Goal: Task Accomplishment & Management: Use online tool/utility

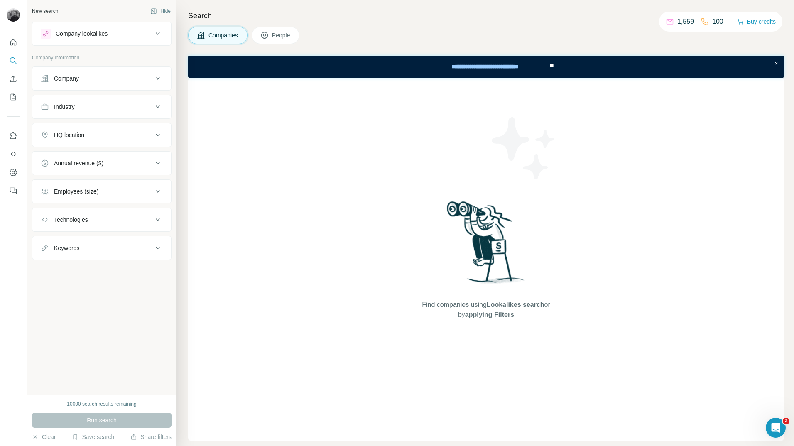
click at [152, 40] on button "Company lookalikes" at bounding box center [101, 34] width 139 height 20
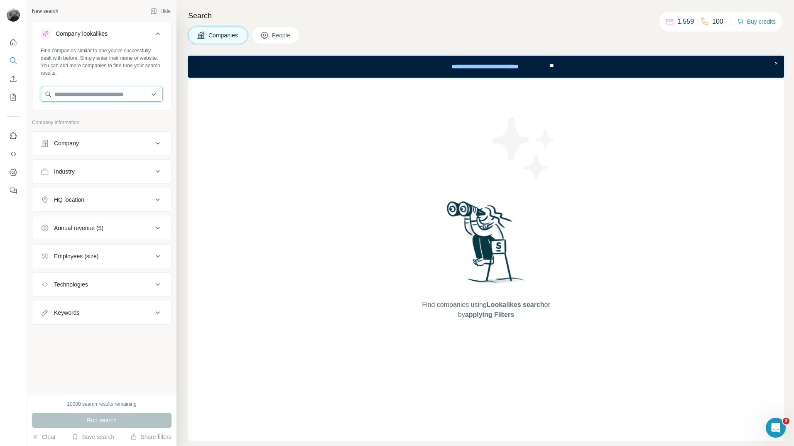
click at [114, 93] on input "text" at bounding box center [102, 94] width 122 height 15
type input "*"
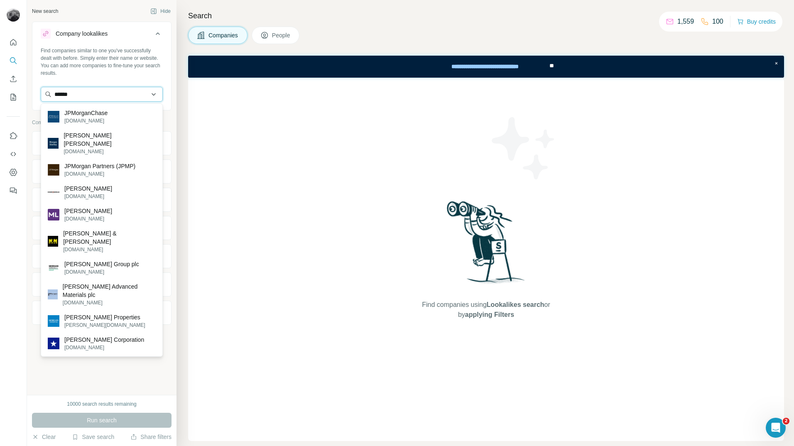
click at [53, 91] on input "******" at bounding box center [102, 94] width 122 height 15
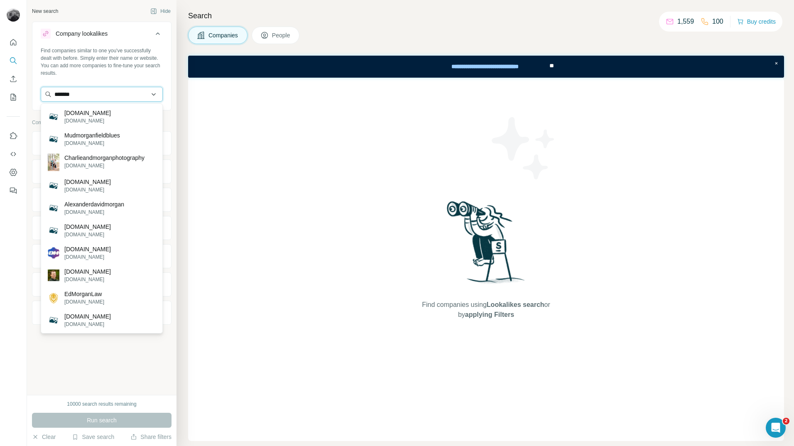
click at [81, 93] on input "*******" at bounding box center [102, 94] width 122 height 15
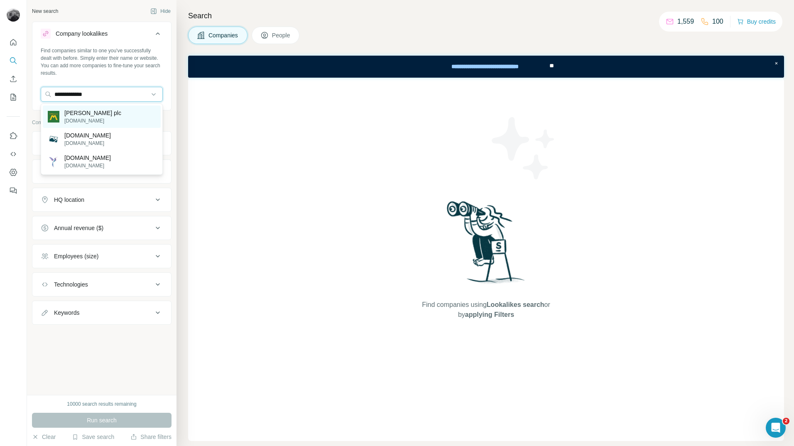
type input "**********"
click at [64, 116] on div "D Morgan plc dmorgan.co.uk" at bounding box center [84, 117] width 73 height 16
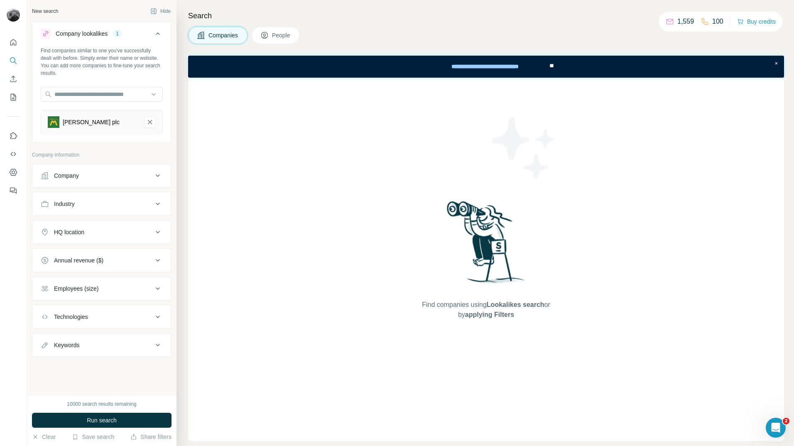
click at [119, 231] on div "HQ location" at bounding box center [97, 232] width 112 height 8
click at [108, 252] on input "text" at bounding box center [102, 252] width 122 height 15
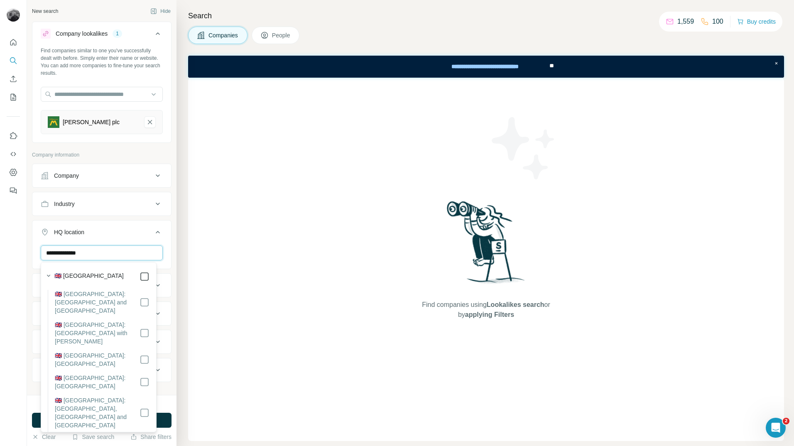
type input "**********"
click at [166, 234] on div "**********" at bounding box center [101, 197] width 149 height 395
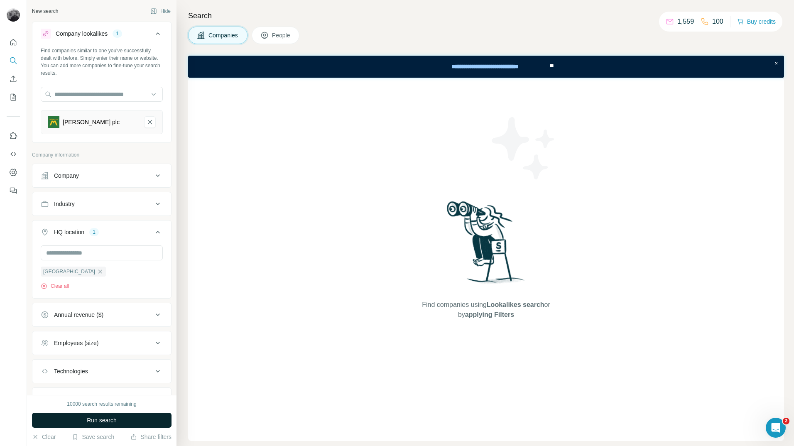
click at [117, 422] on button "Run search" at bounding box center [101, 420] width 139 height 15
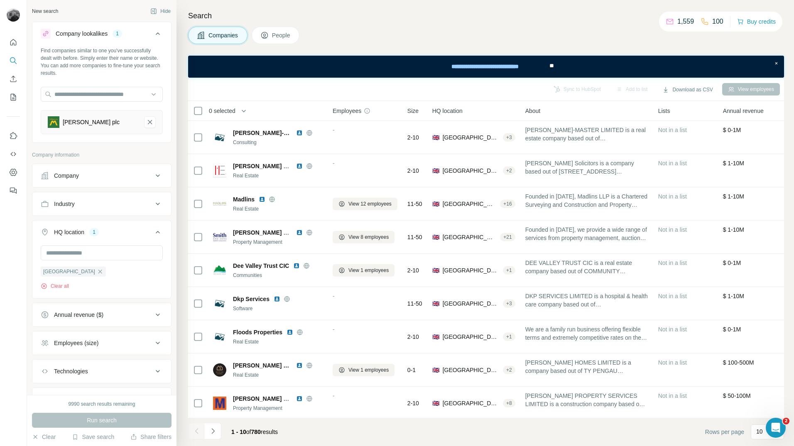
click at [277, 40] on button "People" at bounding box center [276, 35] width 48 height 17
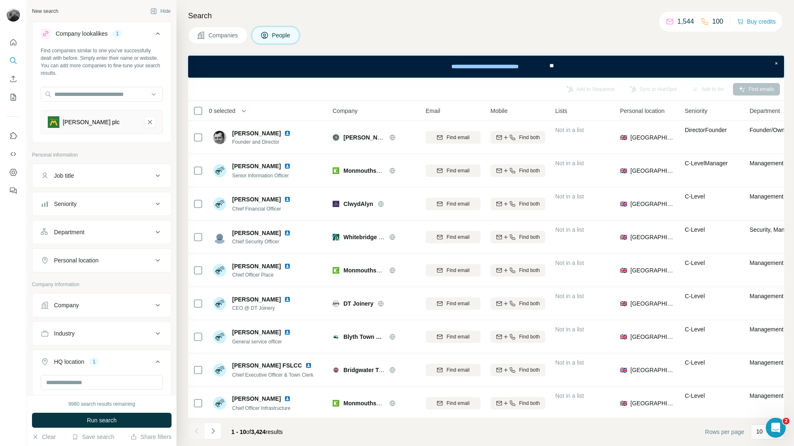
click at [124, 237] on button "Department" at bounding box center [101, 232] width 139 height 20
click at [127, 253] on input at bounding box center [97, 252] width 103 height 9
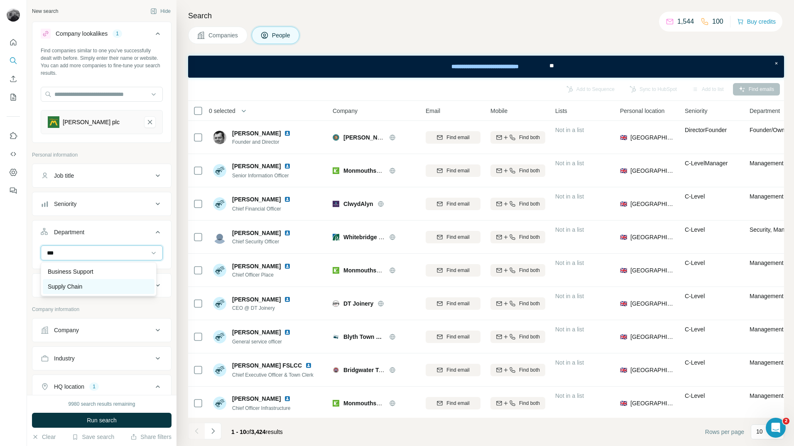
type input "***"
click at [98, 287] on div "Supply Chain" at bounding box center [99, 286] width 102 height 8
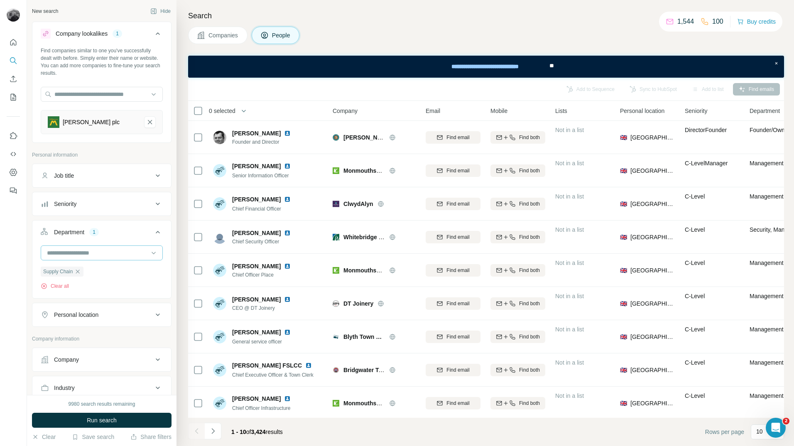
click at [108, 250] on input at bounding box center [97, 252] width 103 height 9
type input "***"
click at [91, 268] on div "Procurement" at bounding box center [99, 271] width 102 height 8
click at [64, 313] on div "Personal location" at bounding box center [76, 315] width 44 height 8
click at [96, 338] on input "text" at bounding box center [102, 335] width 122 height 15
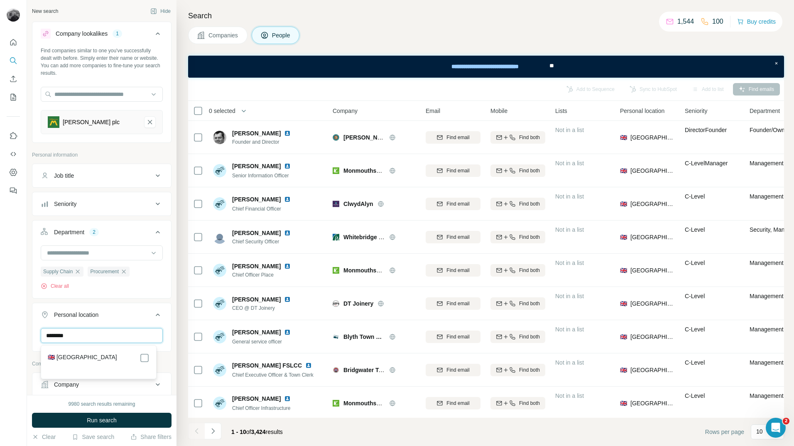
type input "********"
click at [82, 357] on label "🇬🇧 [GEOGRAPHIC_DATA]" at bounding box center [82, 358] width 69 height 10
click at [170, 361] on div "New search Hide Company lookalikes 1 Find companies similar to one you've succe…" at bounding box center [101, 197] width 149 height 395
click at [116, 419] on span "Run search" at bounding box center [102, 420] width 30 height 8
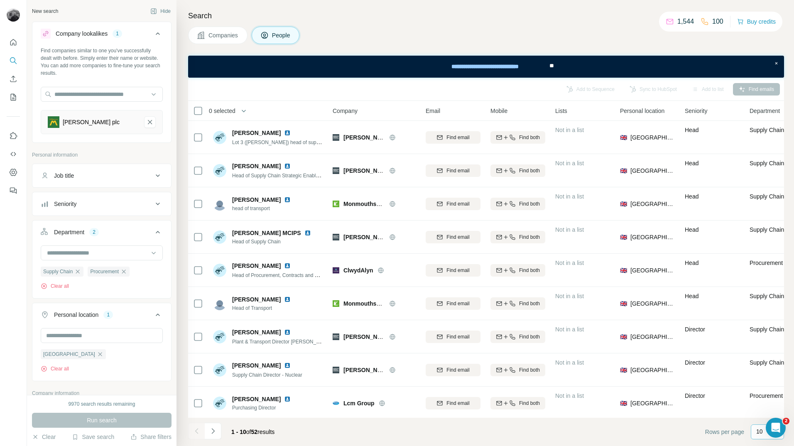
click at [757, 432] on p "10" at bounding box center [759, 431] width 7 height 8
click at [763, 368] on p "60" at bounding box center [761, 368] width 7 height 8
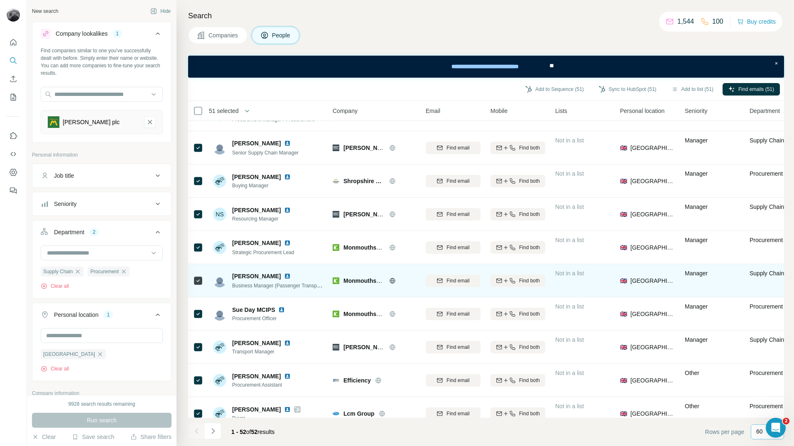
scroll to position [853, 0]
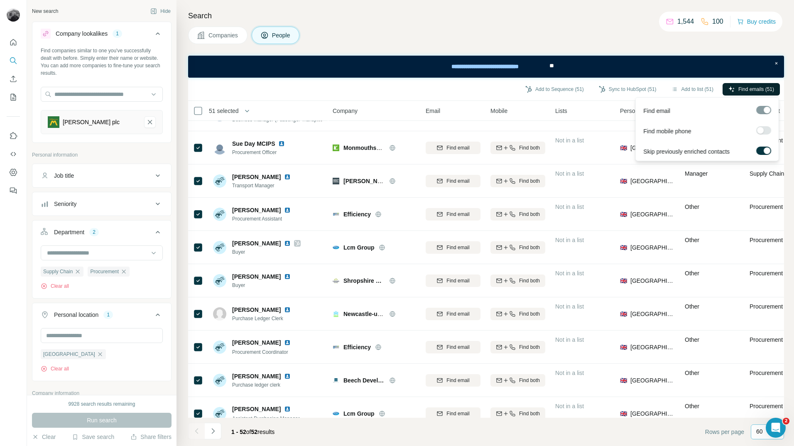
click at [744, 88] on span "Find emails (51)" at bounding box center [756, 89] width 36 height 7
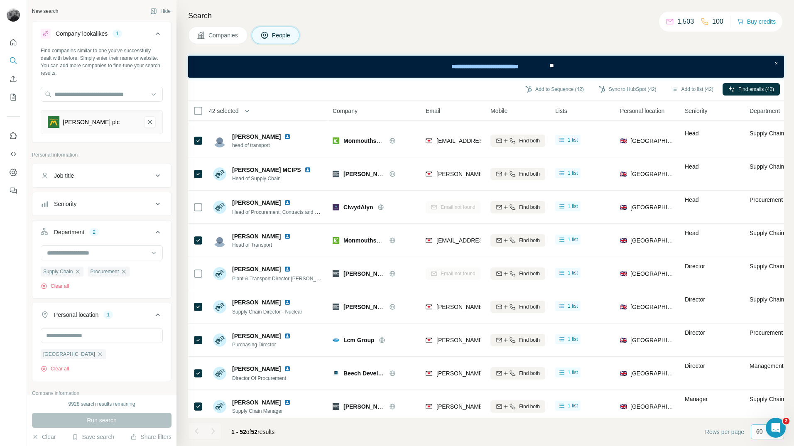
scroll to position [0, 0]
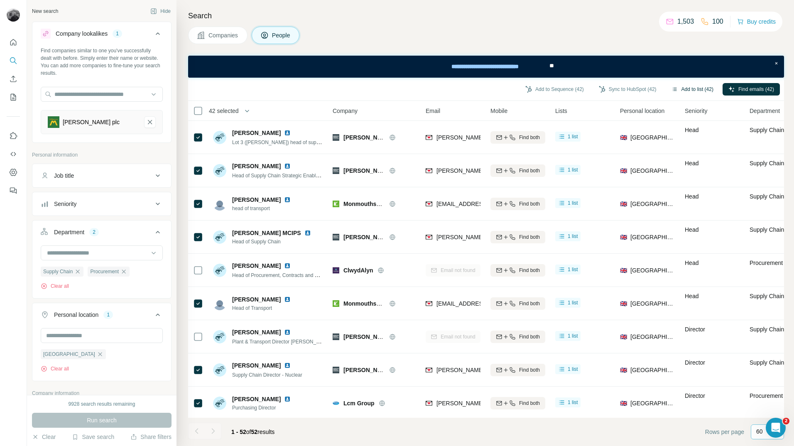
click at [689, 86] on button "Add to list (42)" at bounding box center [692, 89] width 54 height 12
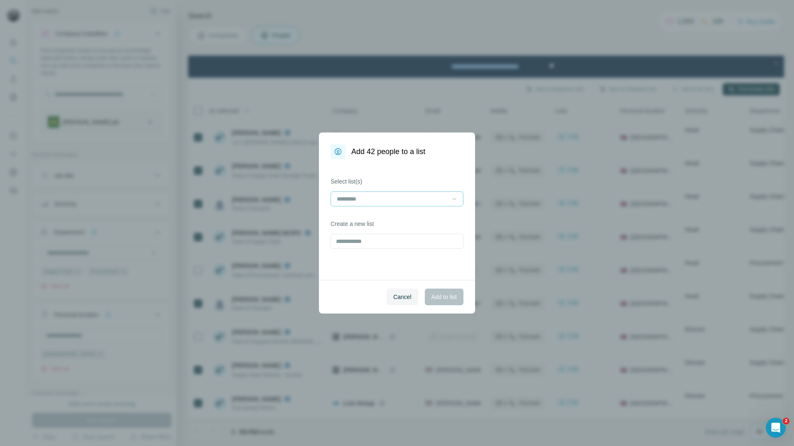
click at [455, 196] on icon at bounding box center [454, 199] width 8 height 8
click at [387, 249] on p "Eldapoint - AV Contacts" at bounding box center [368, 247] width 61 height 8
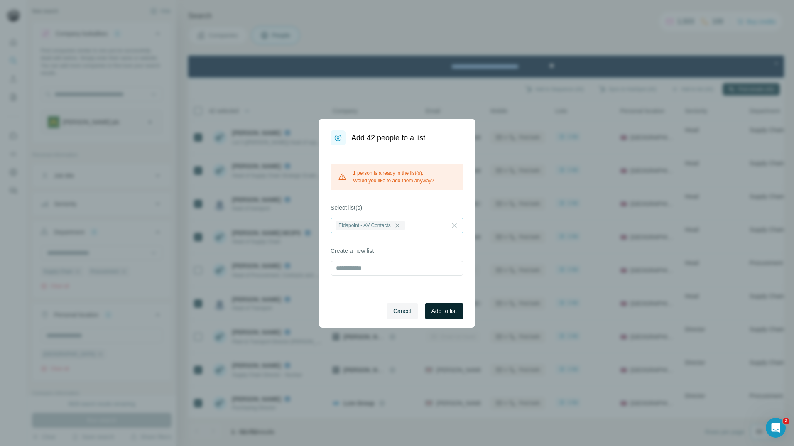
click at [445, 309] on span "Add to list" at bounding box center [443, 311] width 25 height 8
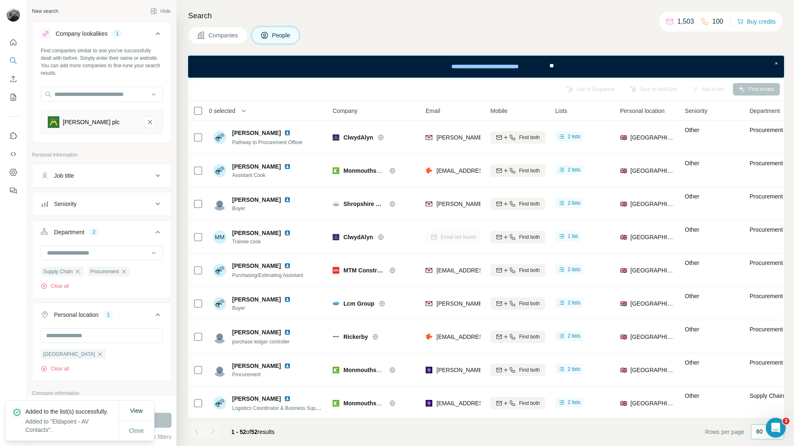
scroll to position [1434, 0]
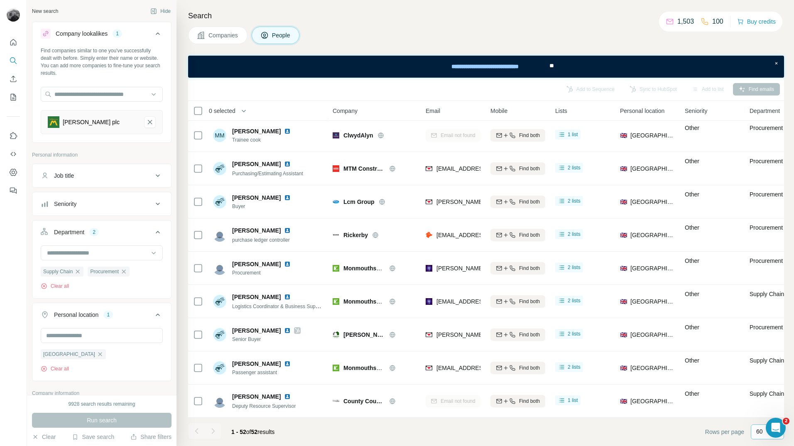
click at [214, 433] on div at bounding box center [213, 431] width 17 height 17
click at [196, 433] on div at bounding box center [196, 431] width 17 height 17
click at [148, 121] on icon "D Morgan plc-remove-button" at bounding box center [150, 122] width 4 height 4
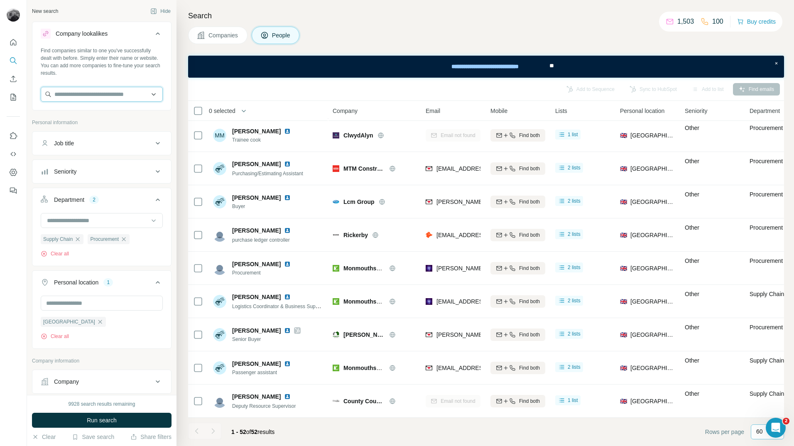
click at [95, 95] on input "text" at bounding box center [102, 94] width 122 height 15
click at [92, 94] on input "text" at bounding box center [102, 94] width 122 height 15
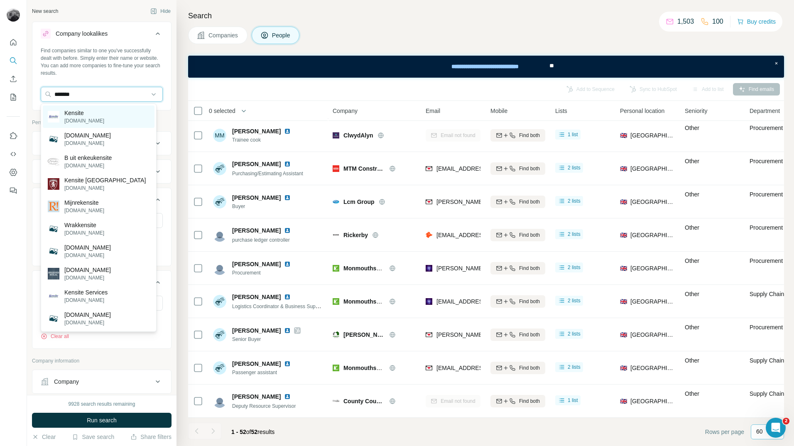
type input "*******"
click at [79, 122] on p "kensite.co.uk" at bounding box center [84, 120] width 40 height 7
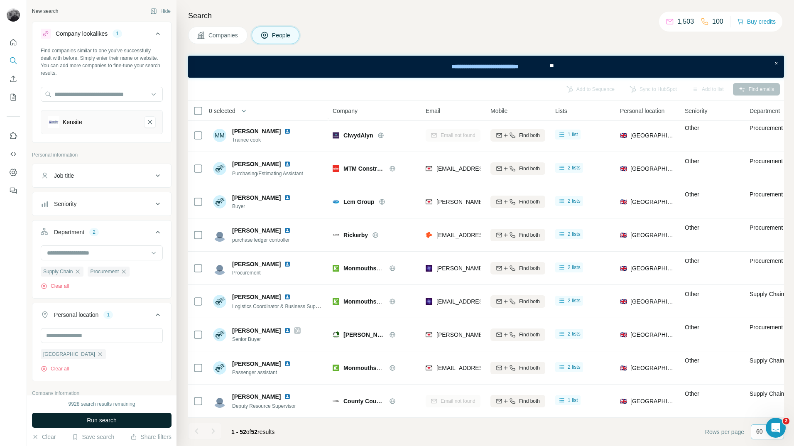
click at [103, 421] on span "Run search" at bounding box center [102, 420] width 30 height 8
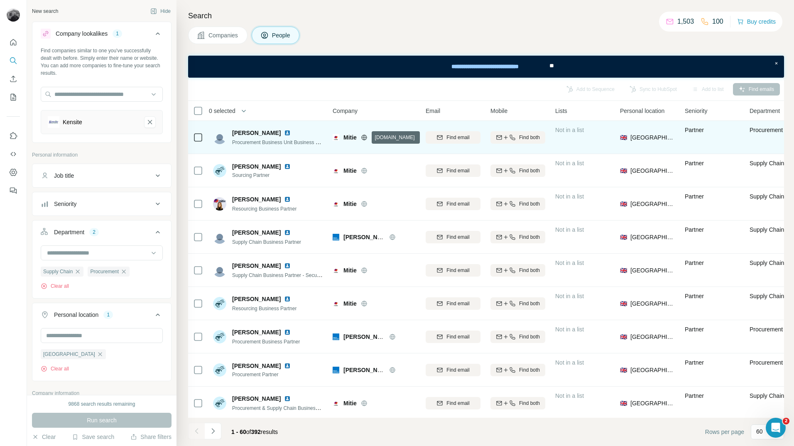
click at [365, 135] on icon at bounding box center [364, 137] width 2 height 5
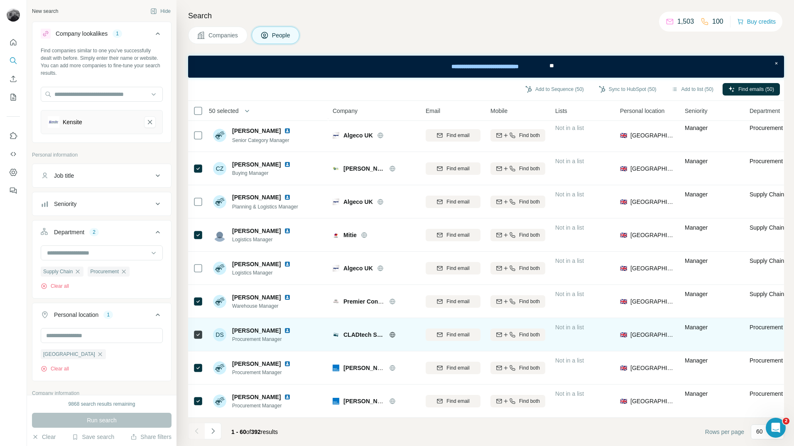
scroll to position [1700, 0]
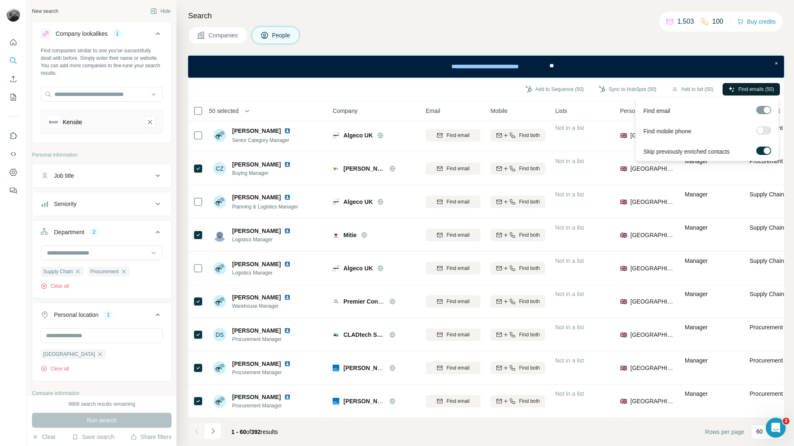
click at [752, 88] on span "Find emails (50)" at bounding box center [756, 89] width 36 height 7
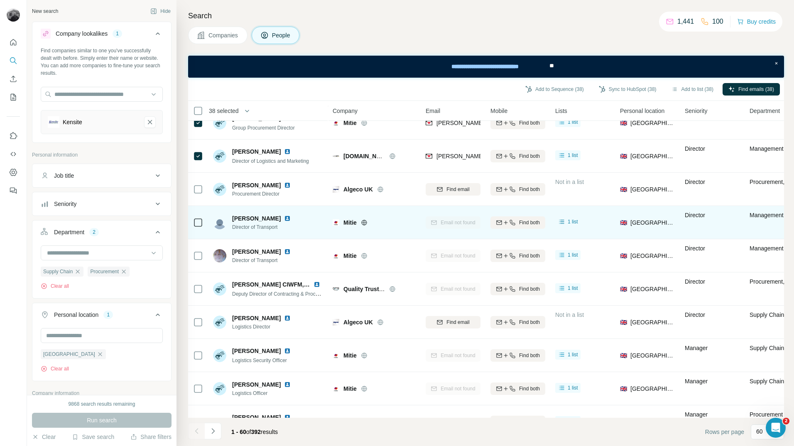
scroll to position [579, 0]
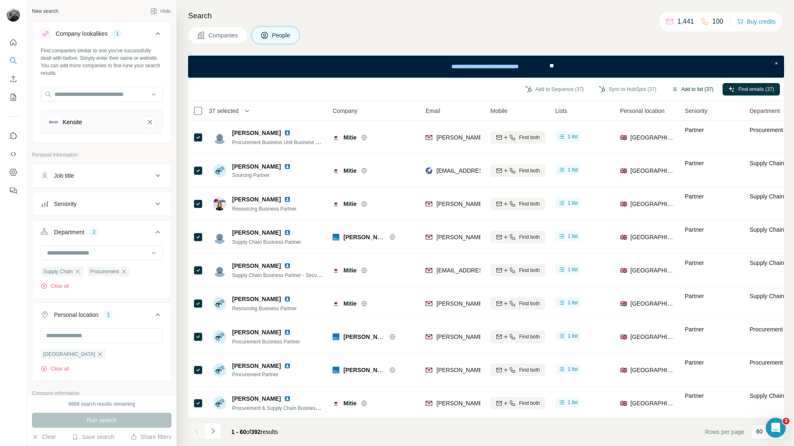
click at [693, 92] on button "Add to list (37)" at bounding box center [692, 89] width 54 height 12
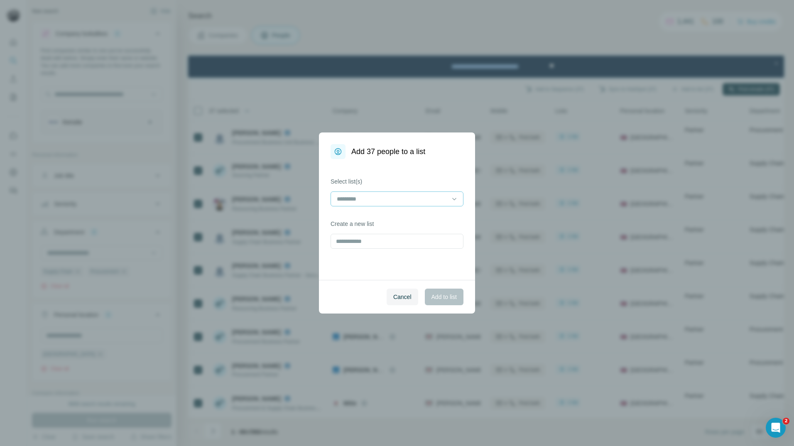
click at [440, 199] on input at bounding box center [392, 198] width 112 height 9
click at [391, 246] on p "Eldapoint - AV Contacts" at bounding box center [368, 247] width 61 height 8
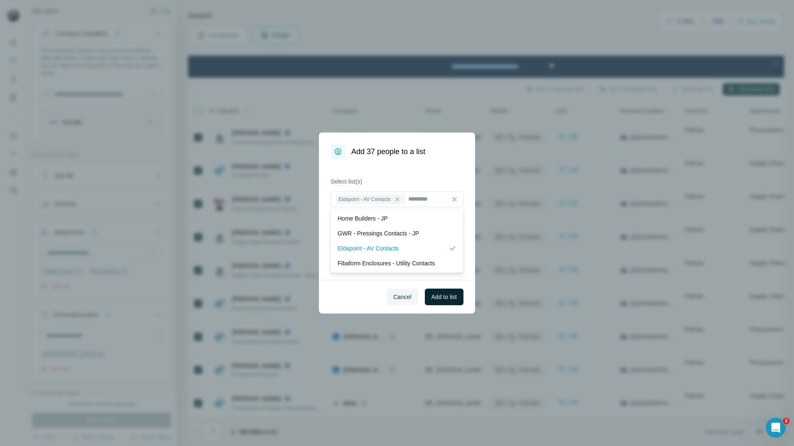
click at [449, 298] on span "Add to list" at bounding box center [443, 297] width 25 height 8
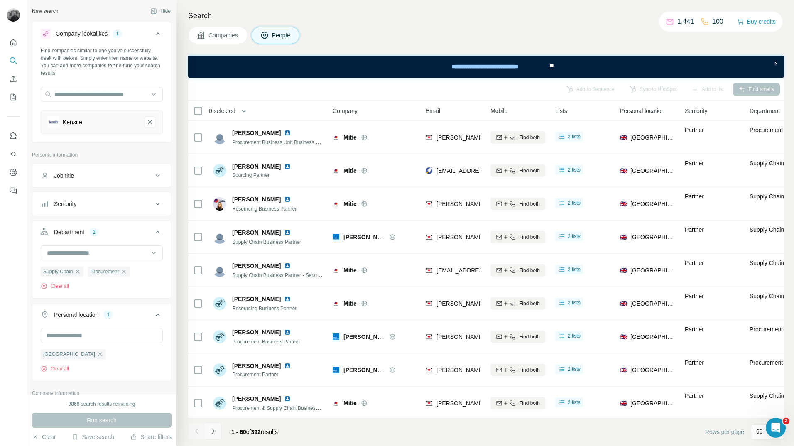
click at [211, 434] on icon "Navigate to next page" at bounding box center [213, 431] width 8 height 8
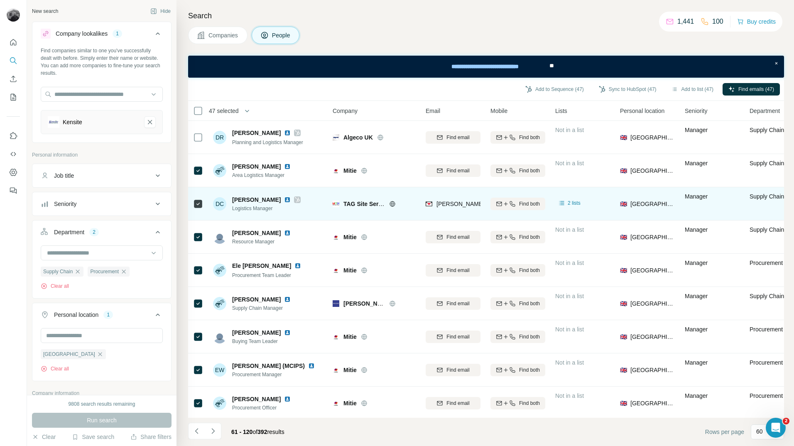
click at [202, 206] on icon at bounding box center [198, 204] width 10 height 10
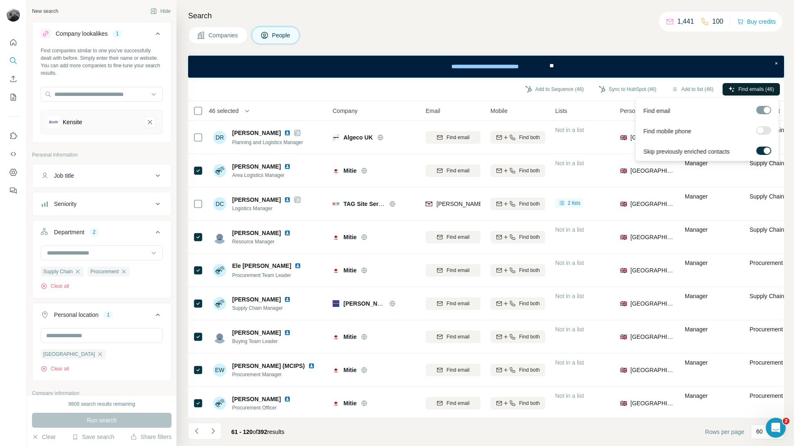
click at [734, 89] on button "Find emails (46)" at bounding box center [750, 89] width 57 height 12
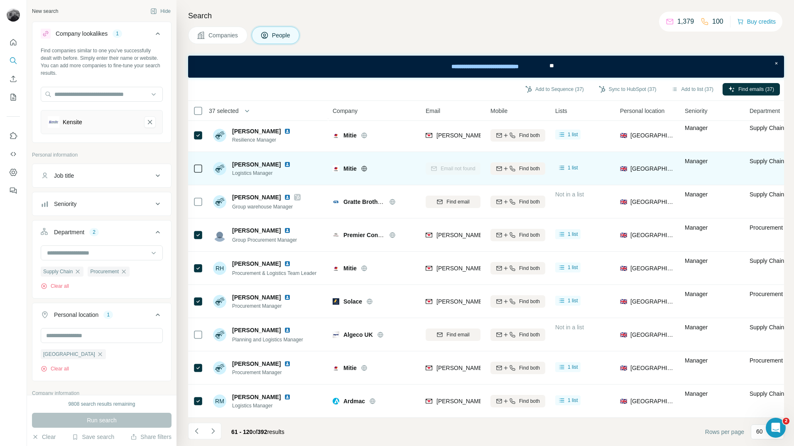
scroll to position [1700, 0]
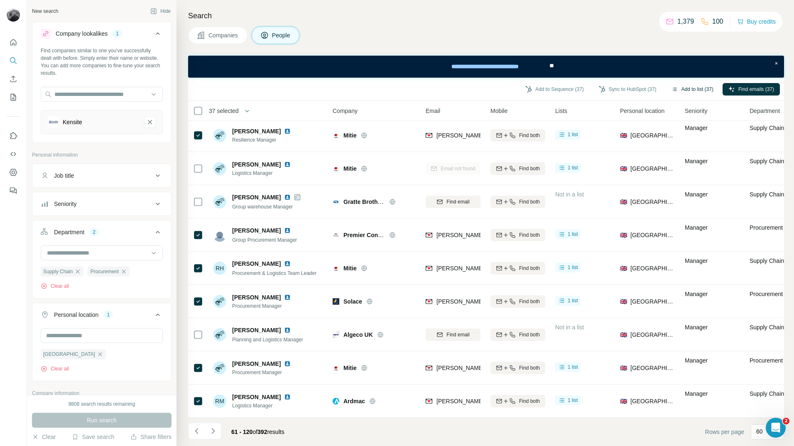
click at [693, 89] on button "Add to list (37)" at bounding box center [692, 89] width 54 height 12
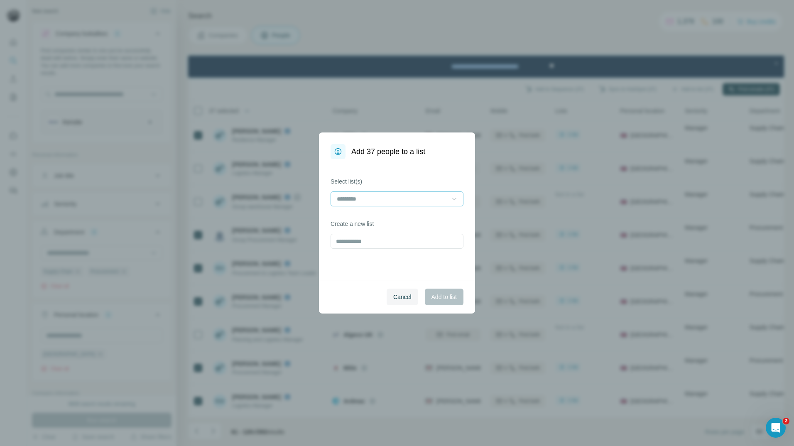
click at [457, 198] on icon at bounding box center [454, 199] width 8 height 8
click at [387, 249] on p "Eldapoint - AV Contacts" at bounding box center [368, 247] width 61 height 8
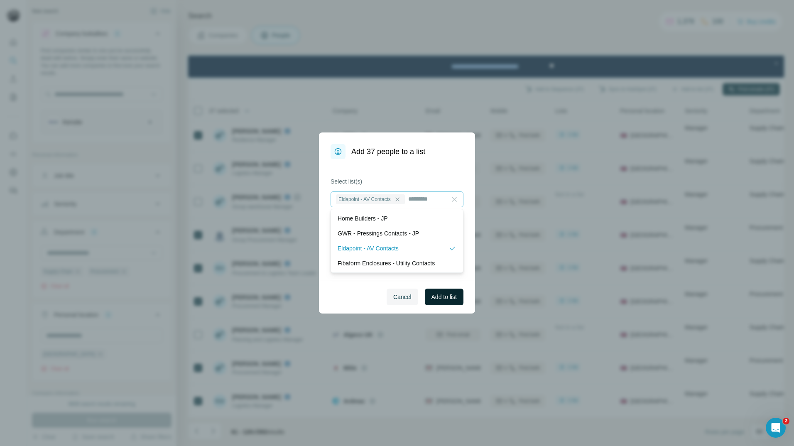
click at [448, 294] on span "Add to list" at bounding box center [443, 297] width 25 height 8
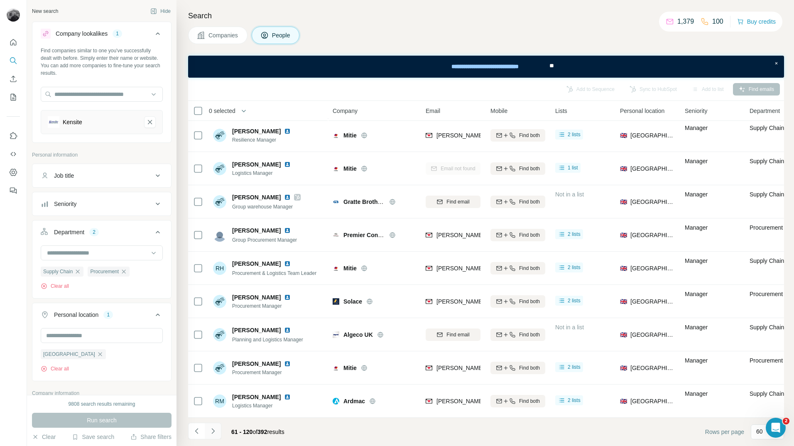
click at [214, 434] on icon "Navigate to next page" at bounding box center [213, 431] width 8 height 8
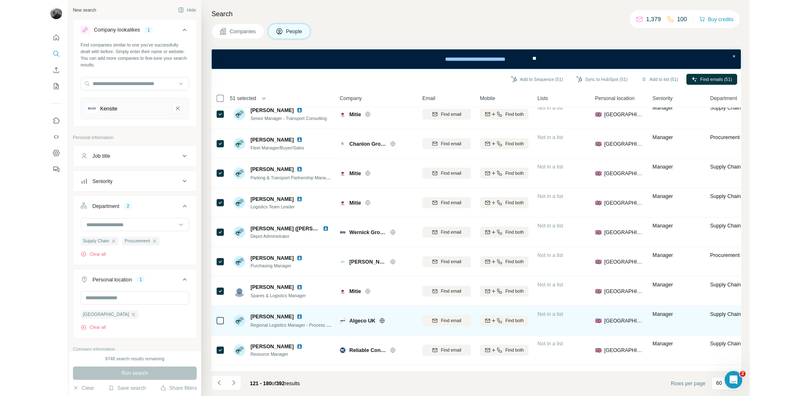
scroll to position [0, 0]
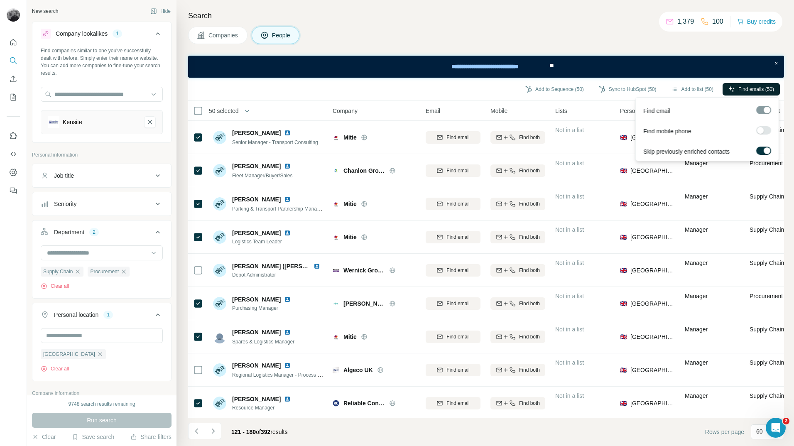
click at [732, 88] on button "Find emails (50)" at bounding box center [750, 89] width 57 height 12
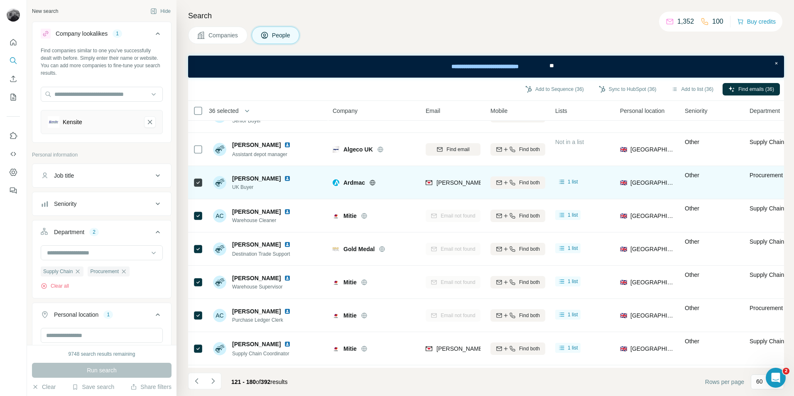
scroll to position [1453, 0]
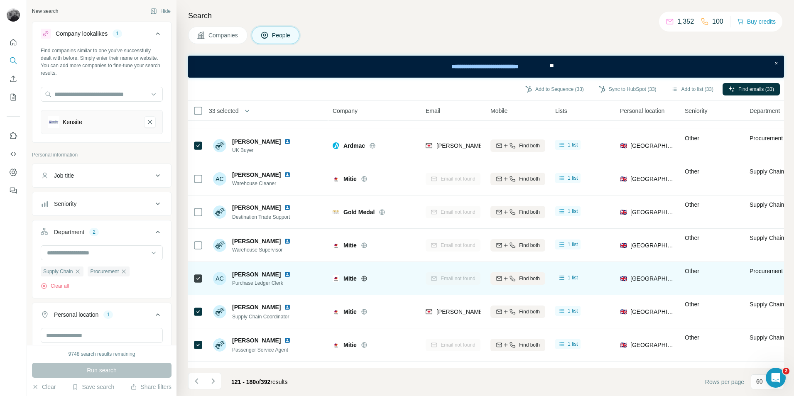
click at [202, 279] on icon at bounding box center [198, 279] width 10 height 10
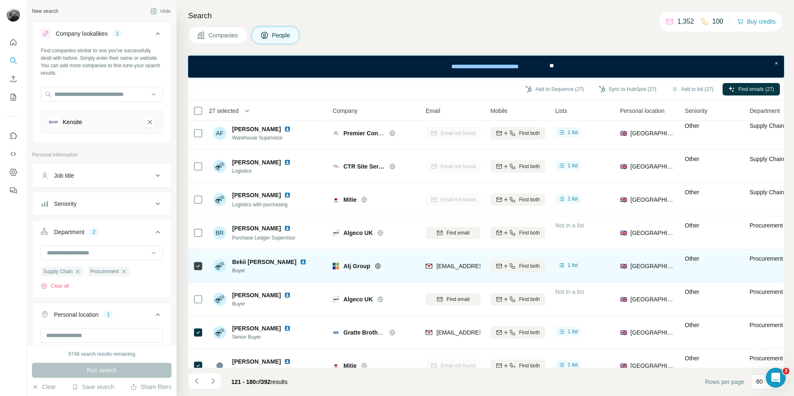
scroll to position [1750, 0]
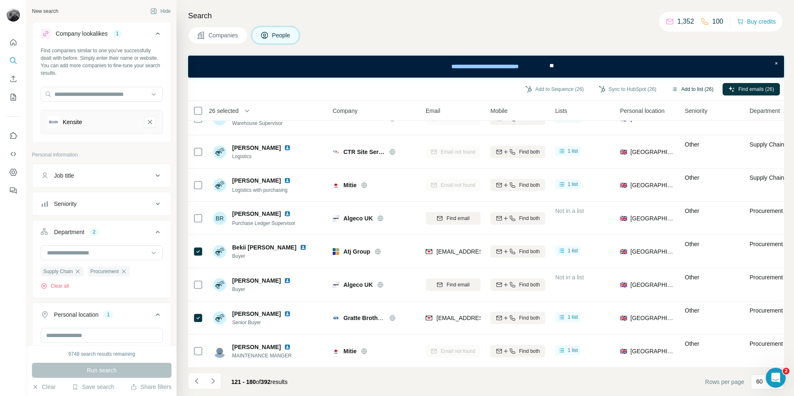
click at [688, 90] on button "Add to list (26)" at bounding box center [692, 89] width 54 height 12
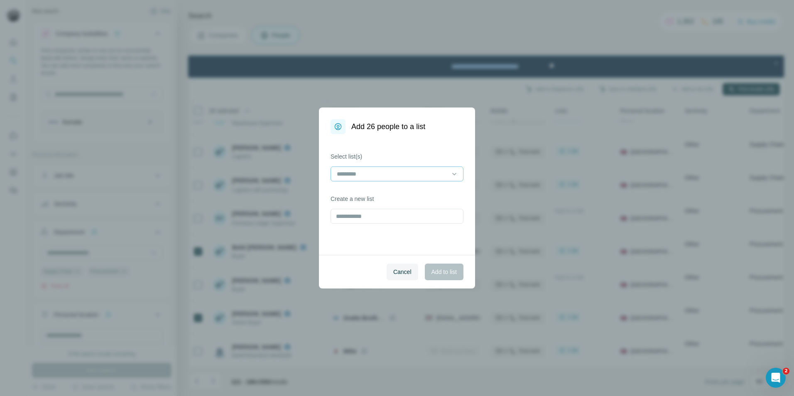
click at [433, 171] on input at bounding box center [392, 173] width 112 height 9
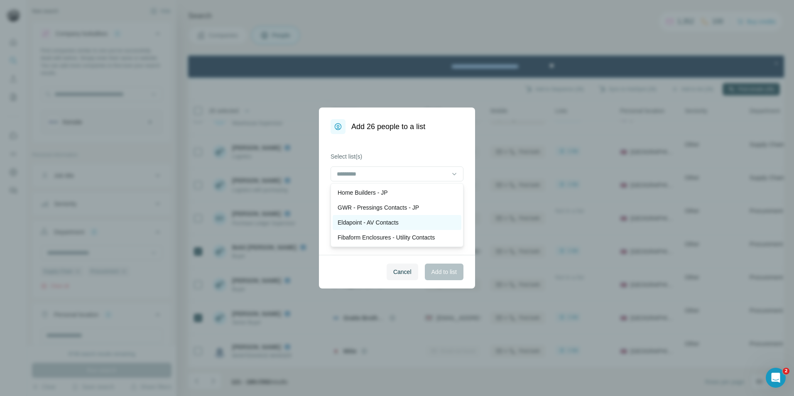
click at [399, 226] on p "Eldapoint - AV Contacts" at bounding box center [368, 222] width 61 height 8
click at [439, 269] on span "Add to list" at bounding box center [443, 272] width 25 height 8
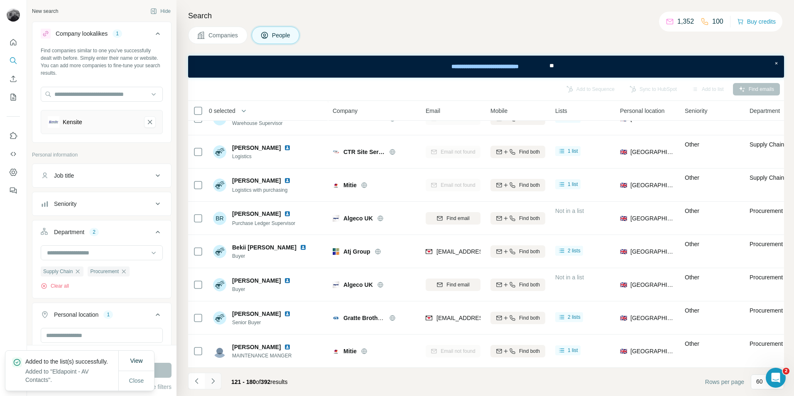
click at [217, 385] on button "Navigate to next page" at bounding box center [213, 381] width 17 height 17
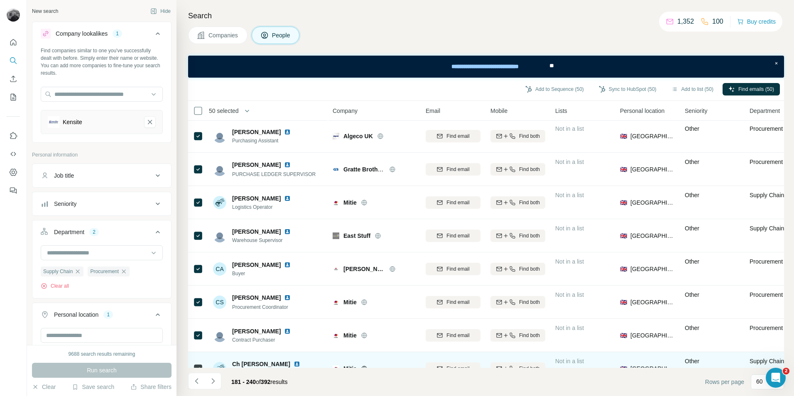
scroll to position [0, 0]
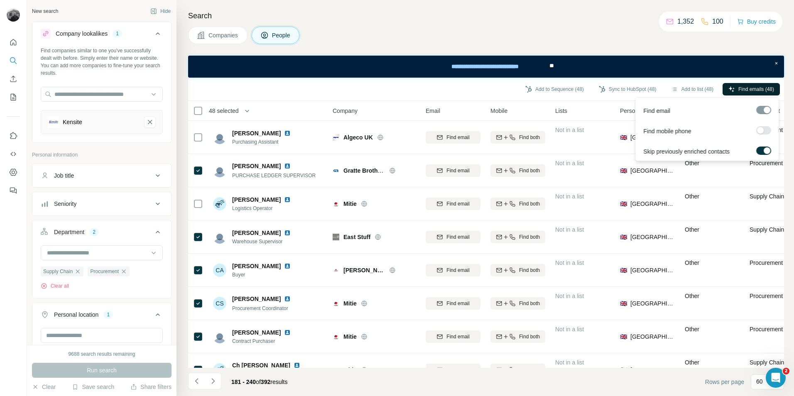
click at [732, 87] on button "Find emails (48)" at bounding box center [750, 89] width 57 height 12
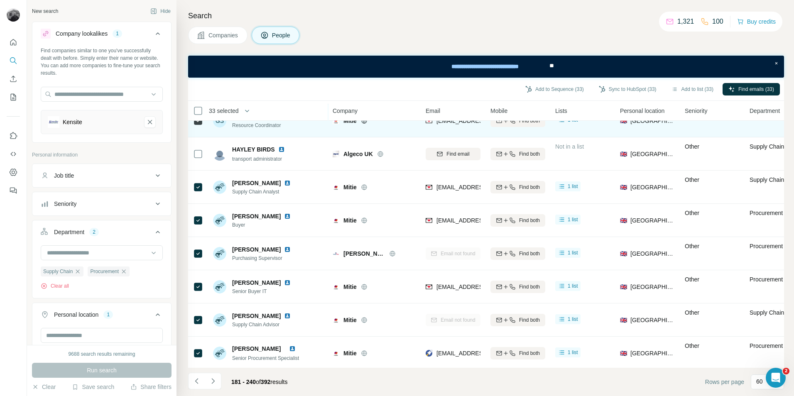
scroll to position [1750, 0]
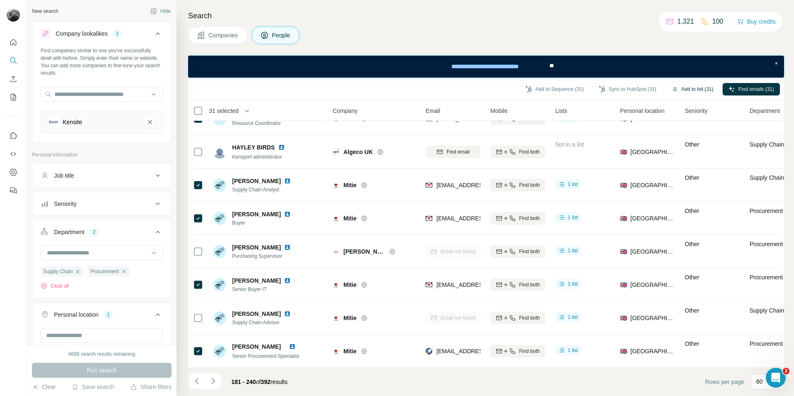
click at [685, 89] on button "Add to list (31)" at bounding box center [692, 89] width 54 height 12
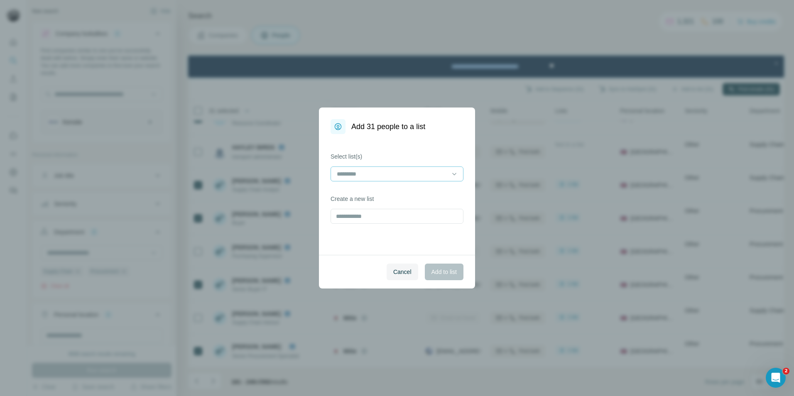
click at [436, 175] on input at bounding box center [392, 173] width 112 height 9
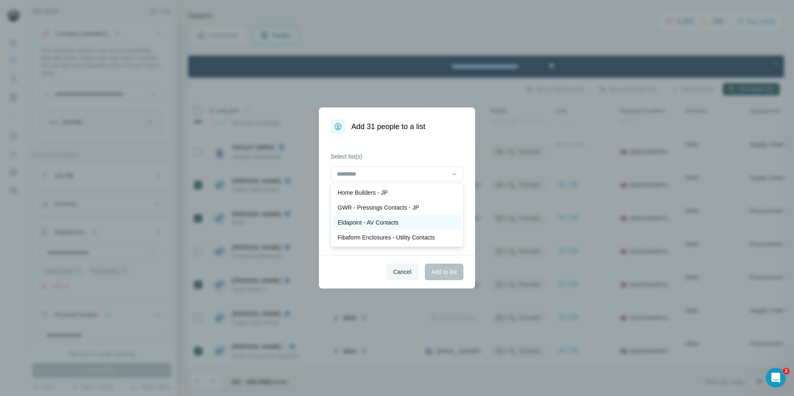
click at [387, 226] on p "Eldapoint - AV Contacts" at bounding box center [368, 222] width 61 height 8
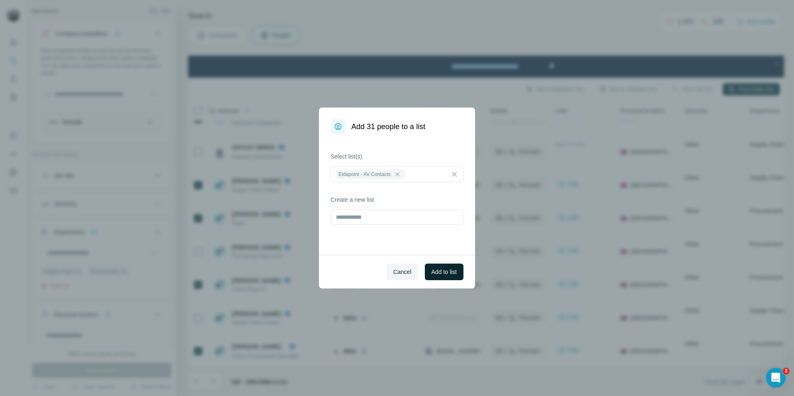
click at [445, 275] on span "Add to list" at bounding box center [443, 272] width 25 height 8
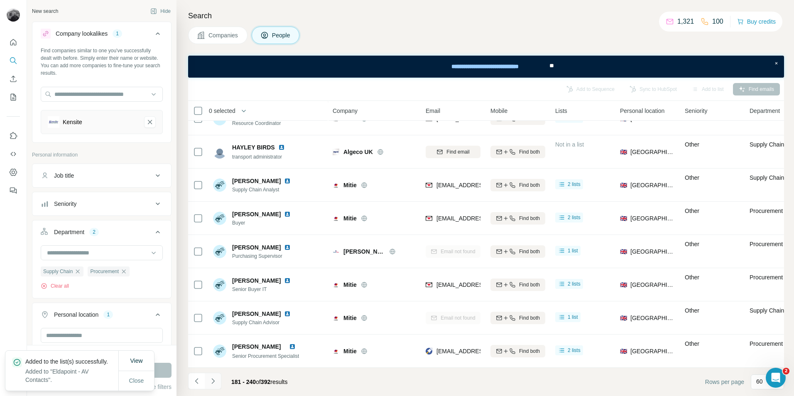
click at [213, 383] on icon "Navigate to next page" at bounding box center [213, 381] width 8 height 8
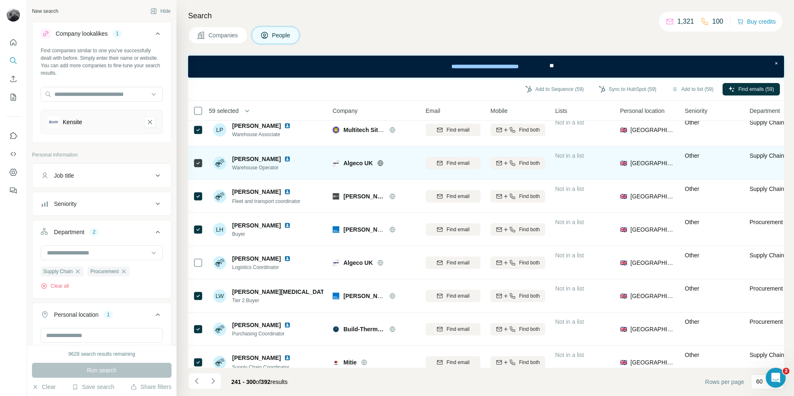
scroll to position [1625, 0]
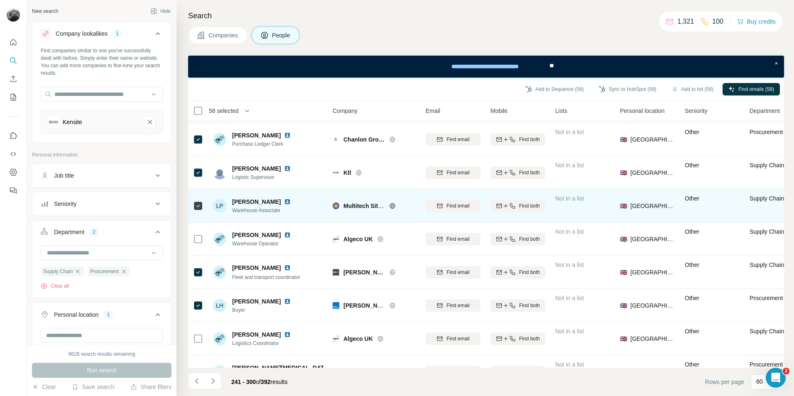
click at [202, 208] on icon at bounding box center [198, 206] width 10 height 10
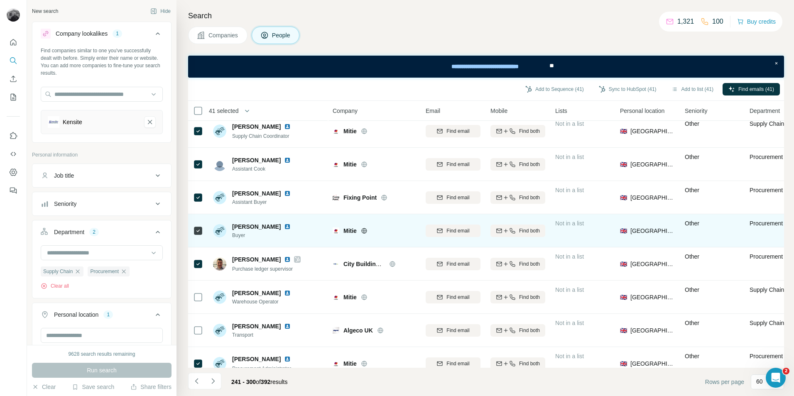
scroll to position [0, 0]
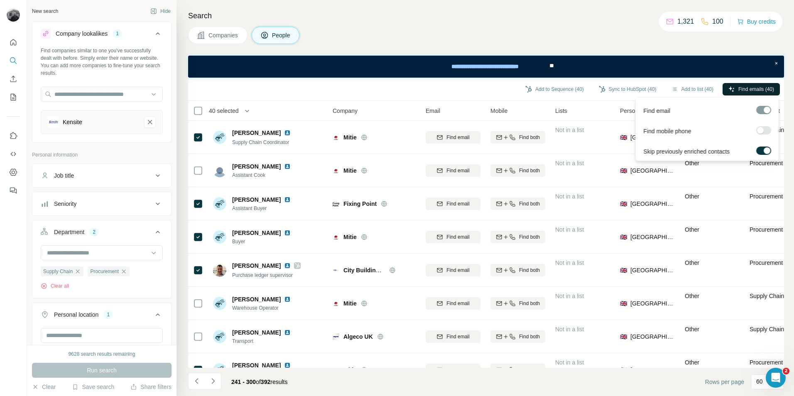
click at [765, 87] on span "Find emails (40)" at bounding box center [756, 89] width 36 height 7
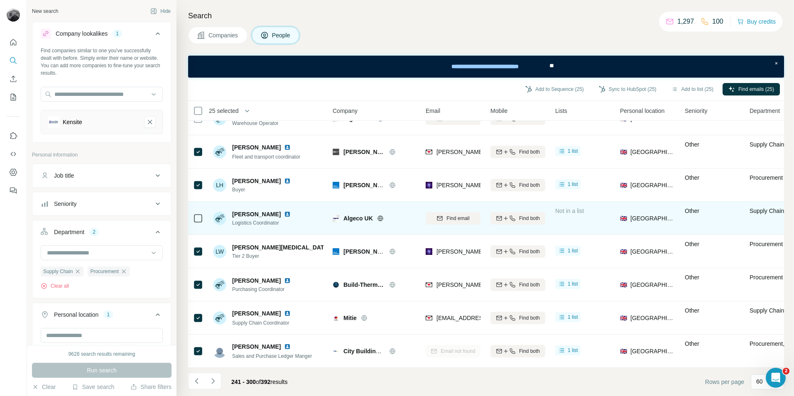
scroll to position [1750, 0]
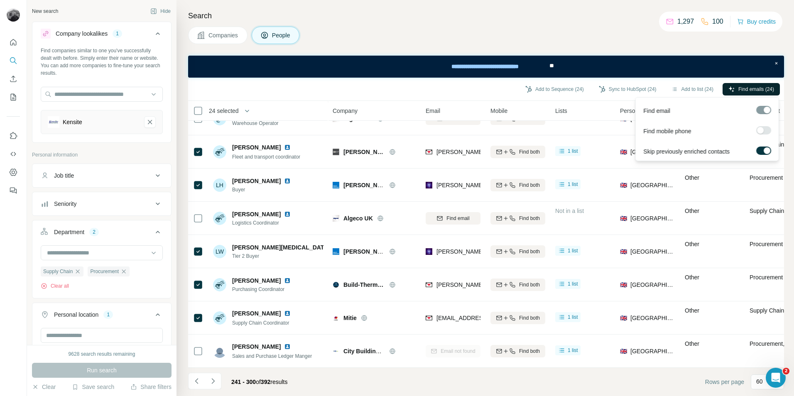
click at [752, 86] on span "Find emails (24)" at bounding box center [756, 89] width 36 height 7
click at [749, 89] on span "Find emails (24)" at bounding box center [756, 89] width 36 height 7
click at [753, 92] on span "Find emails (24)" at bounding box center [756, 89] width 36 height 7
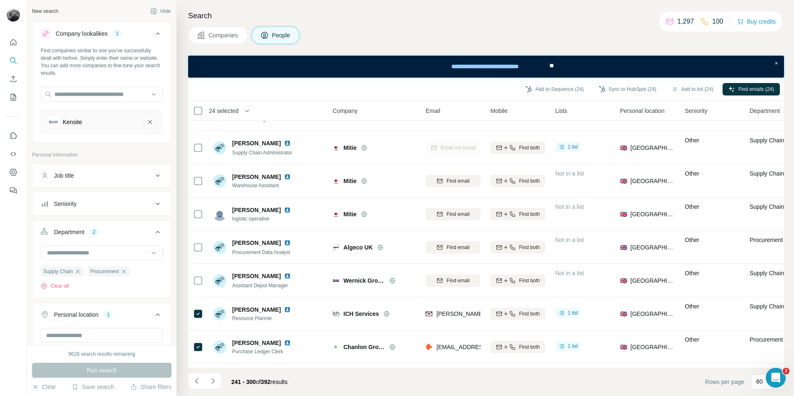
scroll to position [1293, 0]
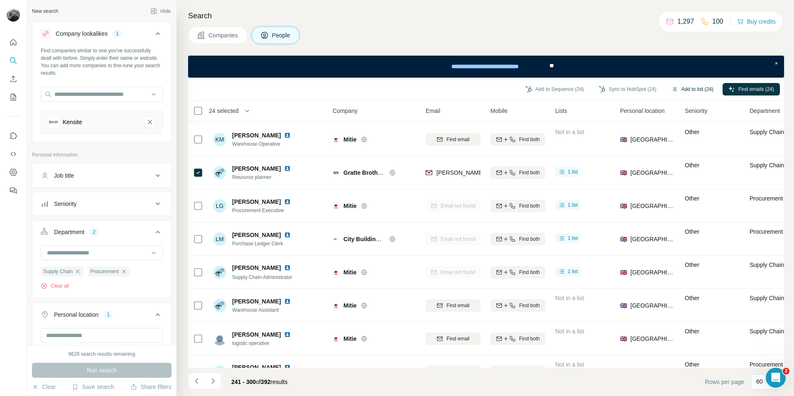
click at [693, 88] on button "Add to list (24)" at bounding box center [692, 89] width 54 height 12
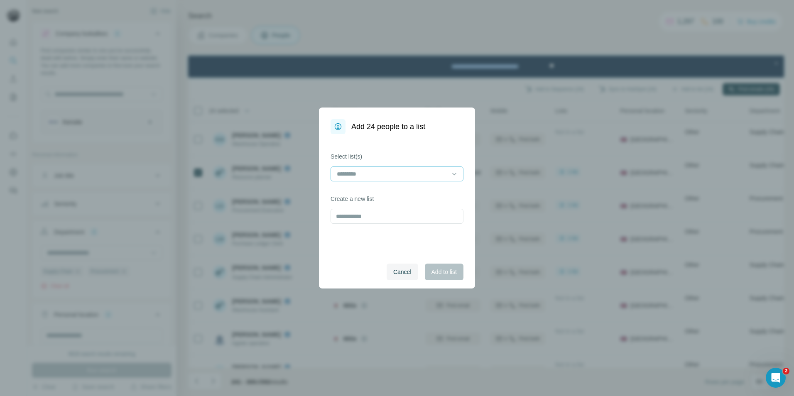
click at [428, 172] on input at bounding box center [392, 173] width 112 height 9
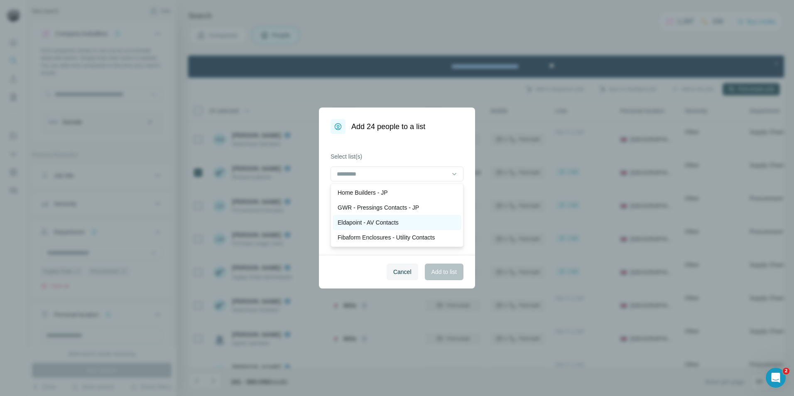
click at [382, 222] on p "Eldapoint - AV Contacts" at bounding box center [368, 222] width 61 height 8
click at [453, 271] on span "Add to list" at bounding box center [443, 272] width 25 height 8
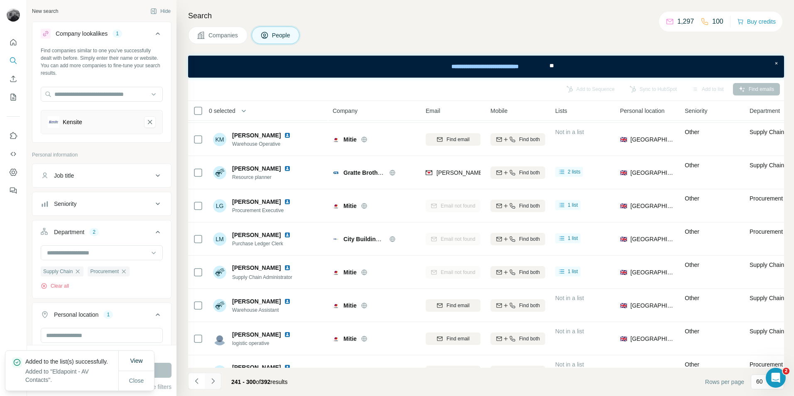
click at [219, 384] on button "Navigate to next page" at bounding box center [213, 381] width 17 height 17
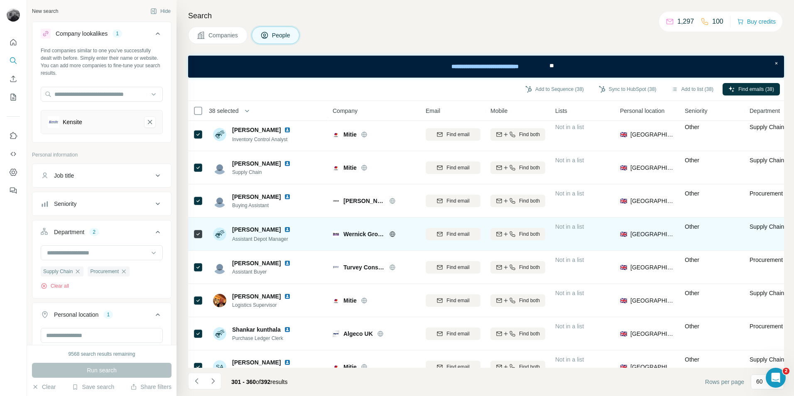
scroll to position [1750, 0]
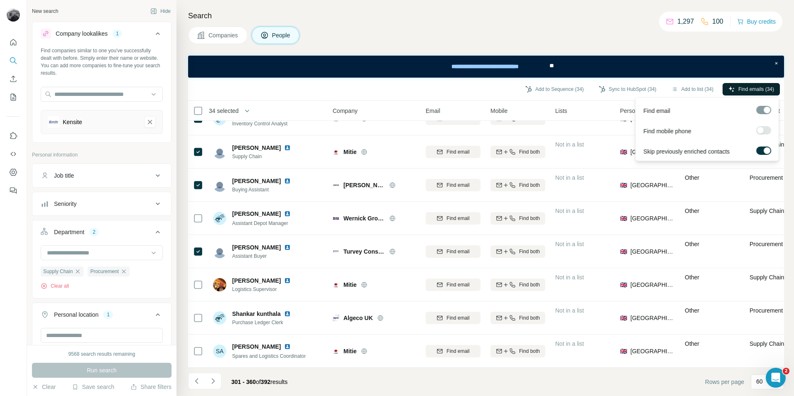
click at [732, 86] on button "Find emails (34)" at bounding box center [750, 89] width 57 height 12
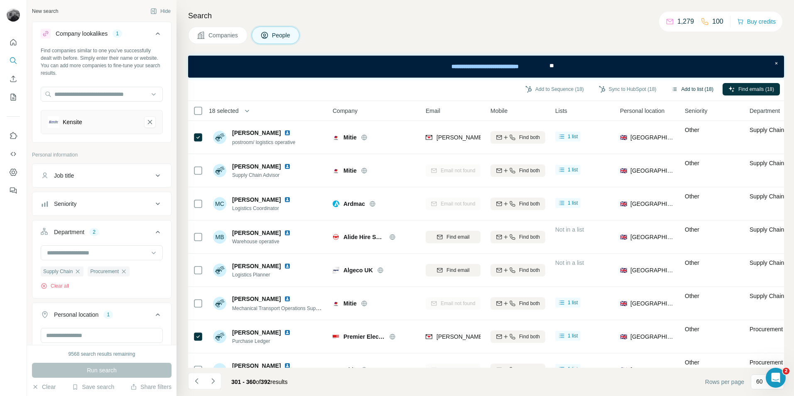
scroll to position [1298, 0]
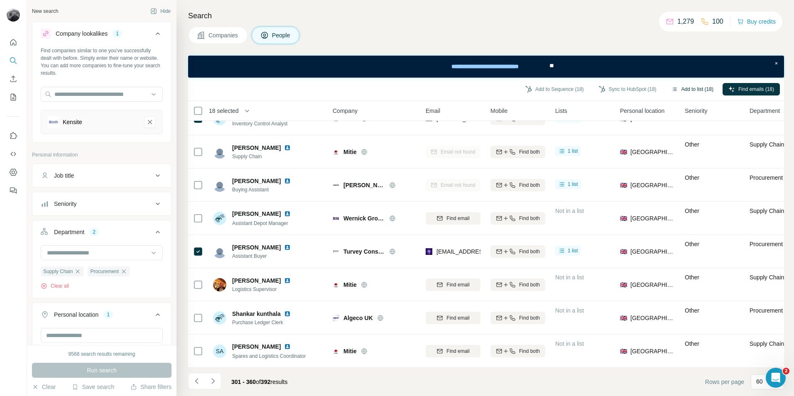
click at [686, 83] on button "Add to list (18)" at bounding box center [692, 89] width 54 height 12
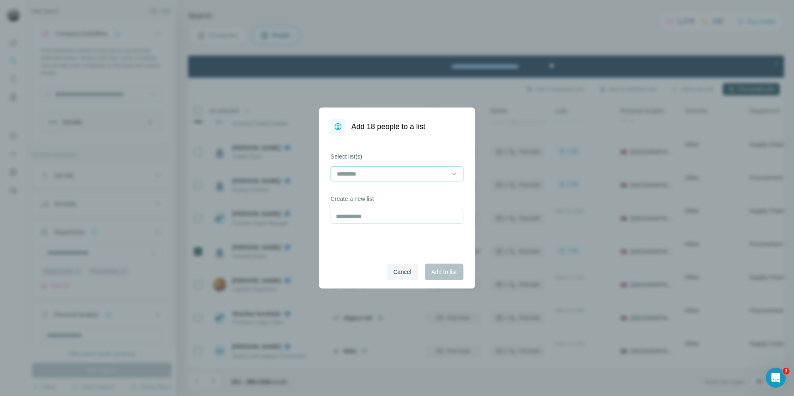
click at [414, 175] on input at bounding box center [392, 173] width 112 height 9
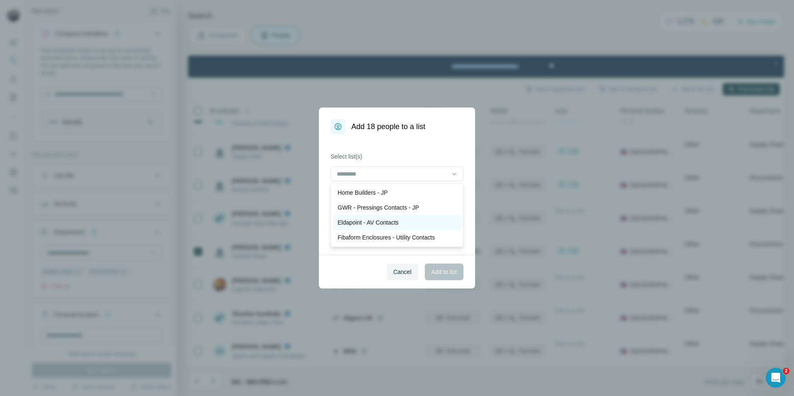
click at [389, 224] on p "Eldapoint - AV Contacts" at bounding box center [368, 222] width 61 height 8
click at [444, 272] on span "Add to list" at bounding box center [443, 272] width 25 height 8
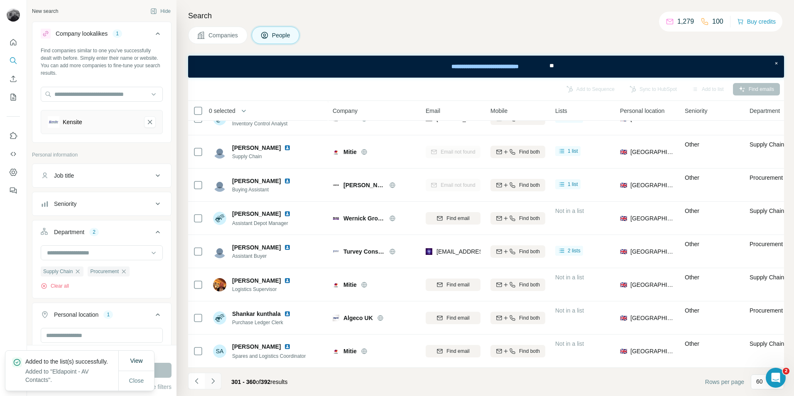
click at [218, 380] on button "Navigate to next page" at bounding box center [213, 381] width 17 height 17
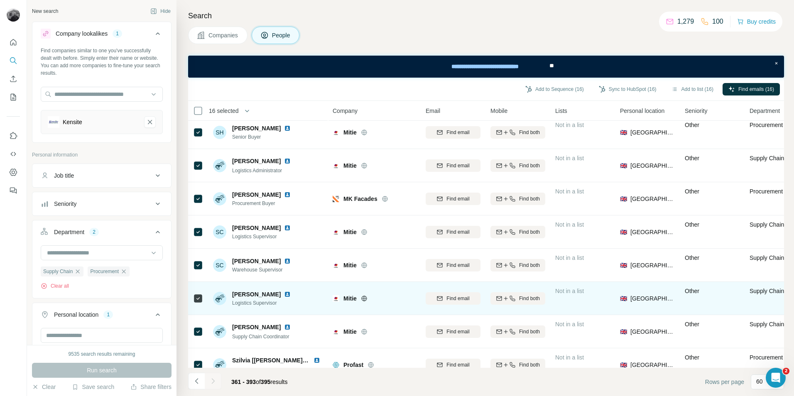
scroll to position [0, 0]
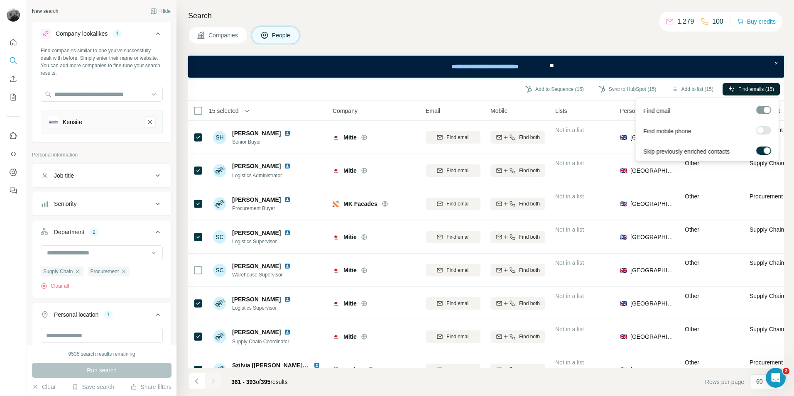
click at [736, 85] on button "Find emails (15)" at bounding box center [750, 89] width 57 height 12
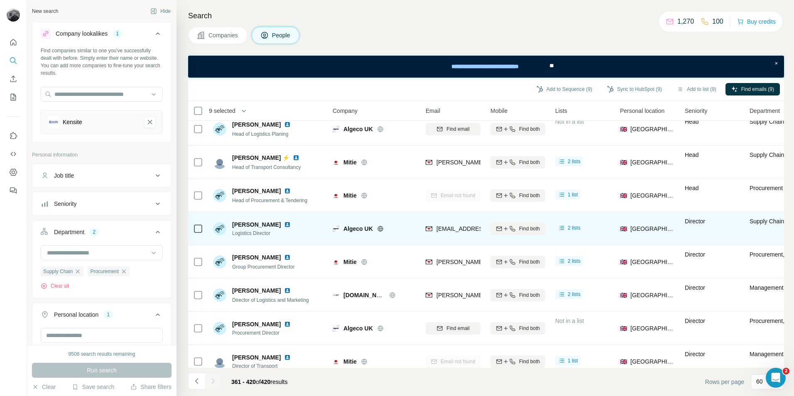
scroll to position [1750, 0]
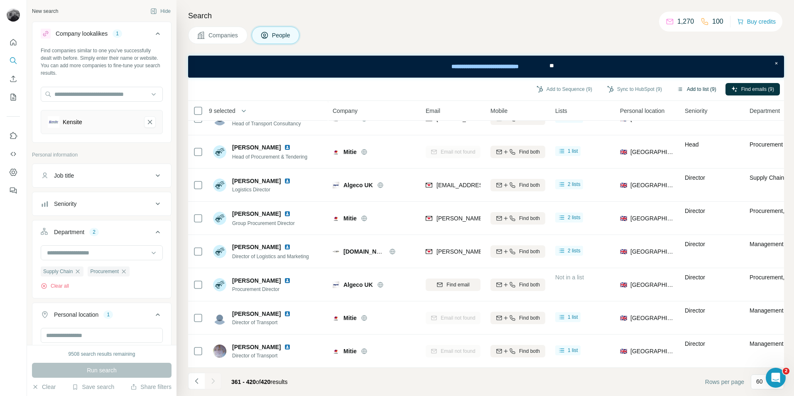
click at [700, 91] on button "Add to list (9)" at bounding box center [696, 89] width 51 height 12
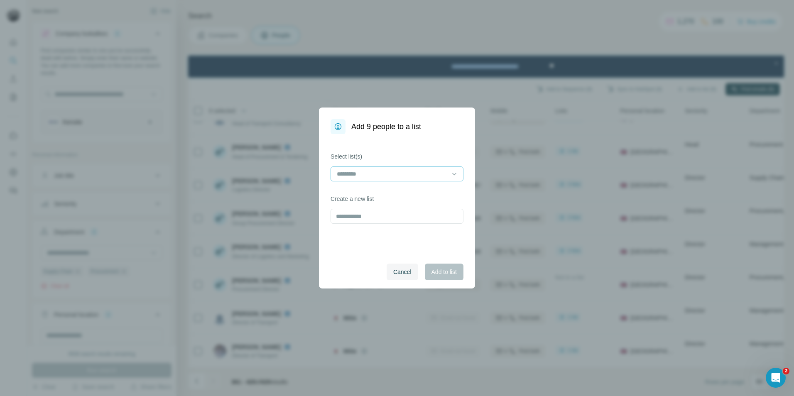
click at [402, 177] on input at bounding box center [392, 173] width 112 height 9
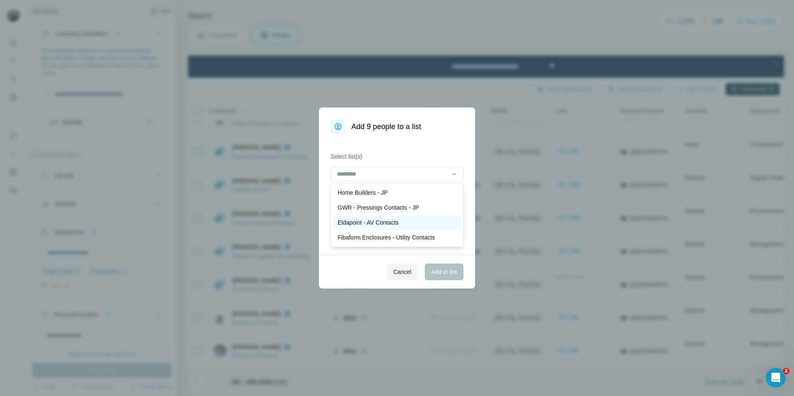
click at [391, 220] on p "Eldapoint - AV Contacts" at bounding box center [368, 222] width 61 height 8
click at [448, 272] on span "Add to list" at bounding box center [443, 272] width 25 height 8
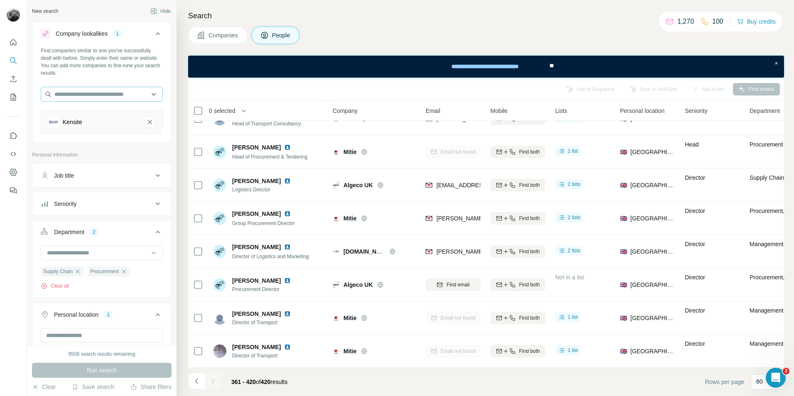
drag, startPoint x: 146, startPoint y: 124, endPoint x: 103, endPoint y: 100, distance: 49.4
click at [146, 124] on icon "Kensite-remove-button" at bounding box center [149, 122] width 7 height 8
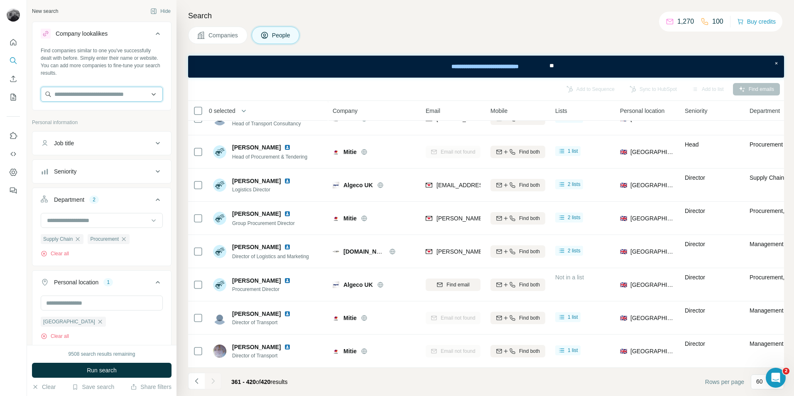
click at [95, 97] on input "text" at bounding box center [102, 94] width 122 height 15
type input "**********"
click at [76, 112] on p "Qdos Event Hire" at bounding box center [85, 113] width 43 height 8
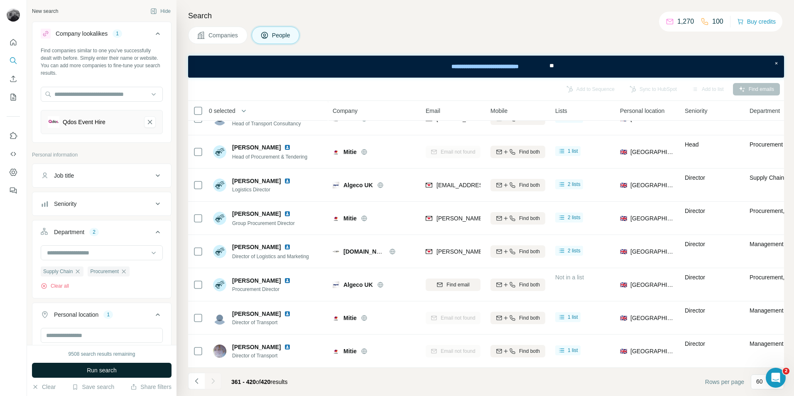
click at [97, 370] on span "Run search" at bounding box center [102, 370] width 30 height 8
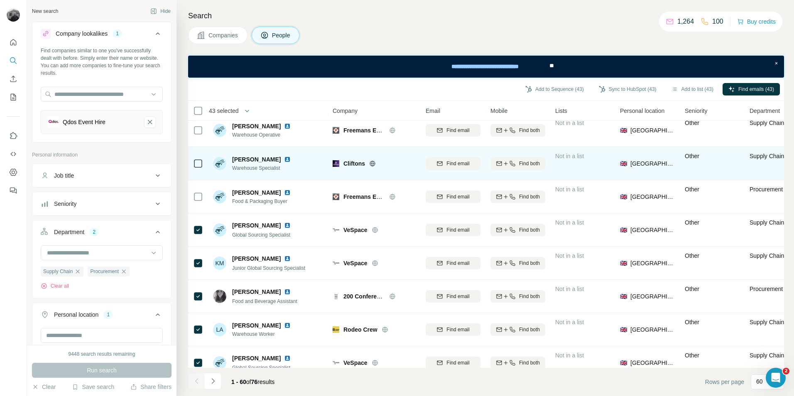
scroll to position [1750, 0]
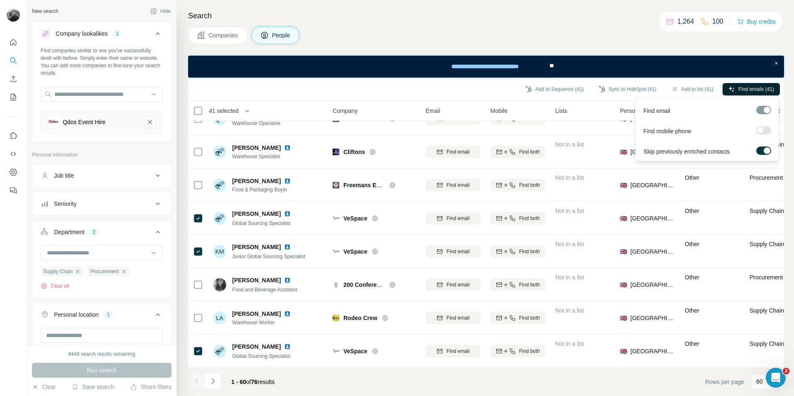
click at [745, 90] on span "Find emails (41)" at bounding box center [756, 89] width 36 height 7
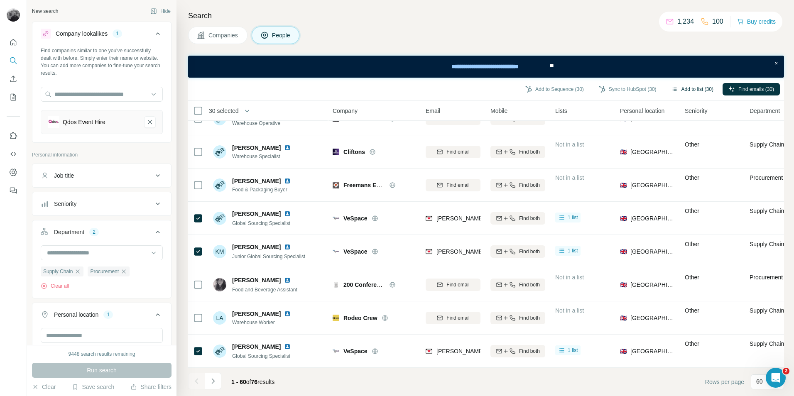
click at [685, 88] on button "Add to list (30)" at bounding box center [692, 89] width 54 height 12
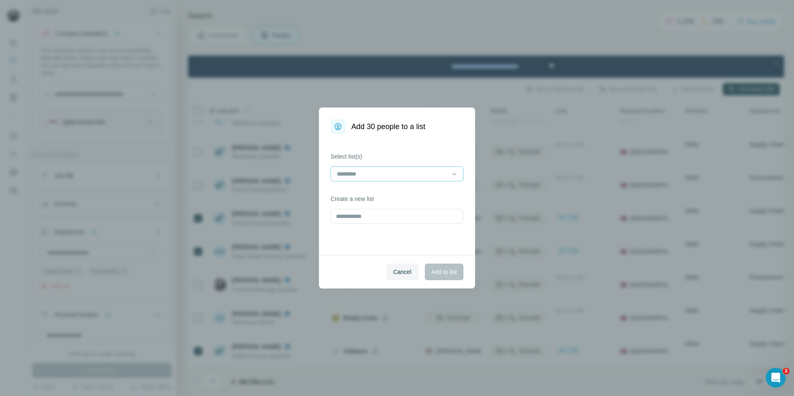
click at [423, 173] on input at bounding box center [392, 173] width 112 height 9
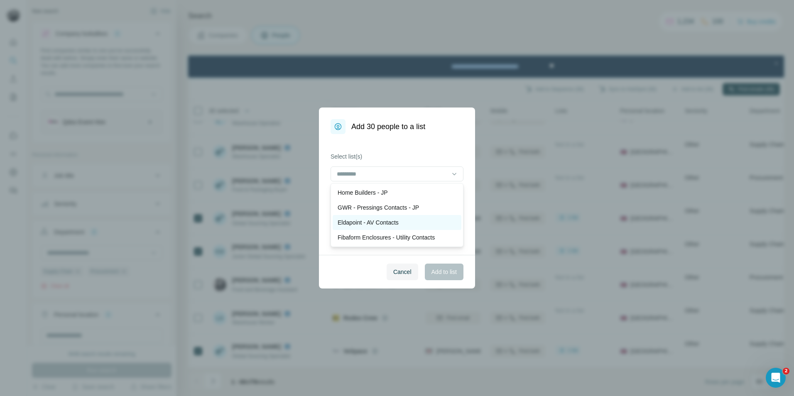
click at [393, 222] on p "Eldapoint - AV Contacts" at bounding box center [368, 222] width 61 height 8
click at [450, 269] on span "Add to list" at bounding box center [443, 272] width 25 height 8
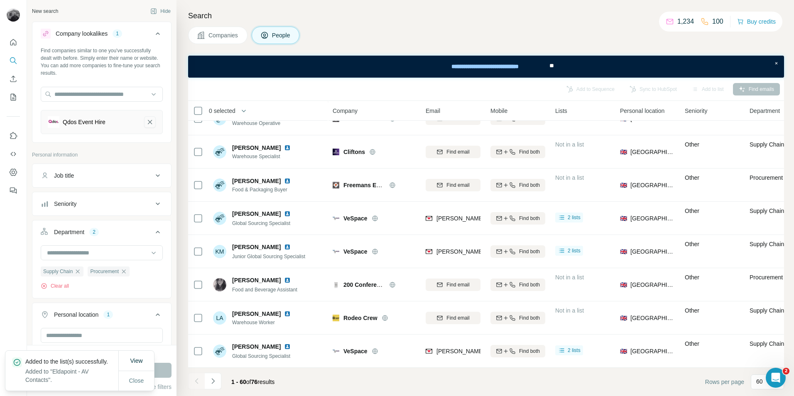
click at [148, 123] on icon "Qdos Event Hire-remove-button" at bounding box center [150, 122] width 4 height 4
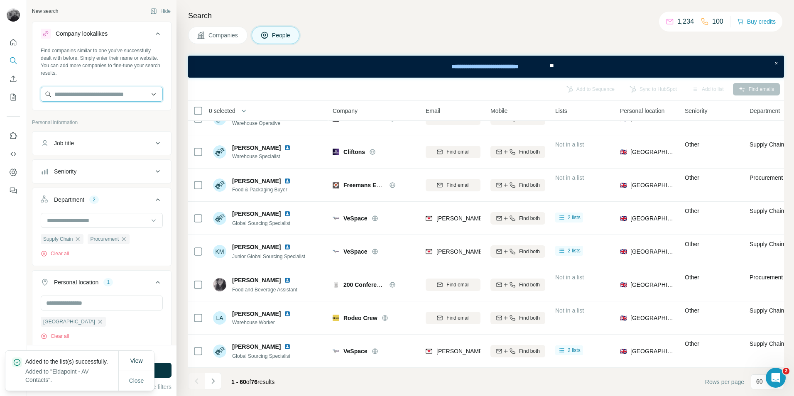
click at [94, 95] on input "text" at bounding box center [102, 94] width 122 height 15
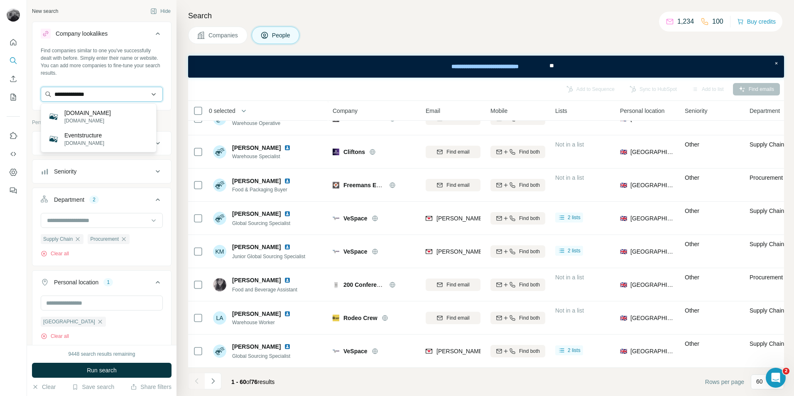
click at [54, 94] on input "**********" at bounding box center [102, 94] width 122 height 15
click at [108, 95] on input "**********" at bounding box center [102, 94] width 122 height 15
click at [127, 94] on input "**********" at bounding box center [102, 94] width 122 height 15
click at [81, 94] on input "**********" at bounding box center [102, 94] width 122 height 15
type input "**********"
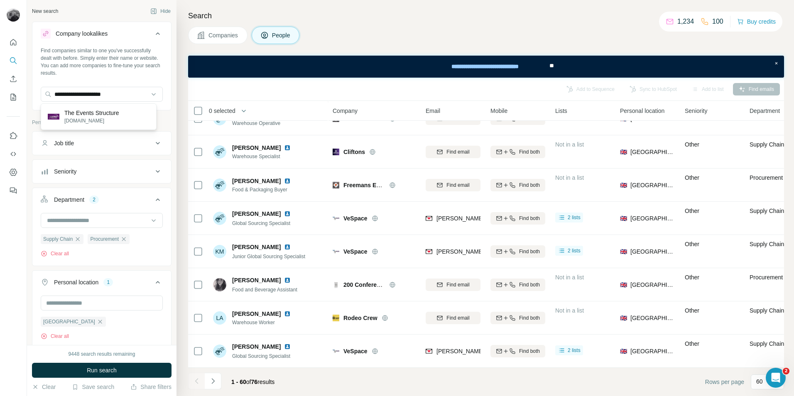
click at [85, 117] on p "The Events Structure" at bounding box center [91, 113] width 55 height 8
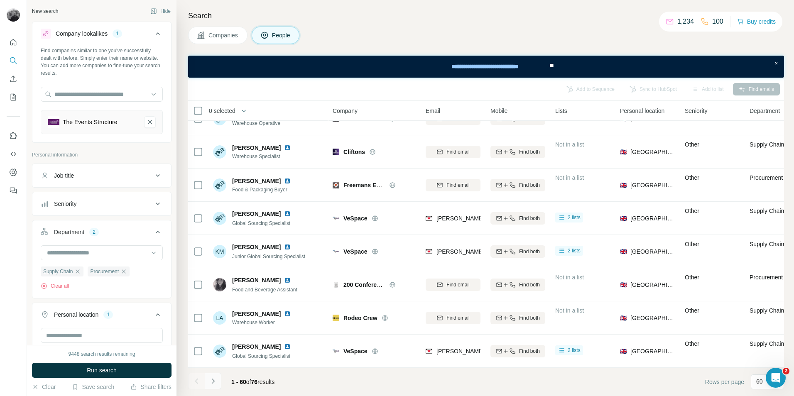
click at [216, 384] on icon "Navigate to next page" at bounding box center [213, 381] width 8 height 8
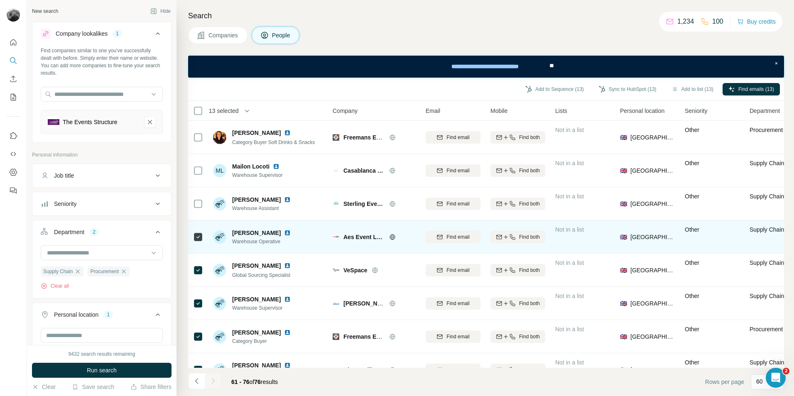
click at [200, 230] on div at bounding box center [198, 236] width 10 height 23
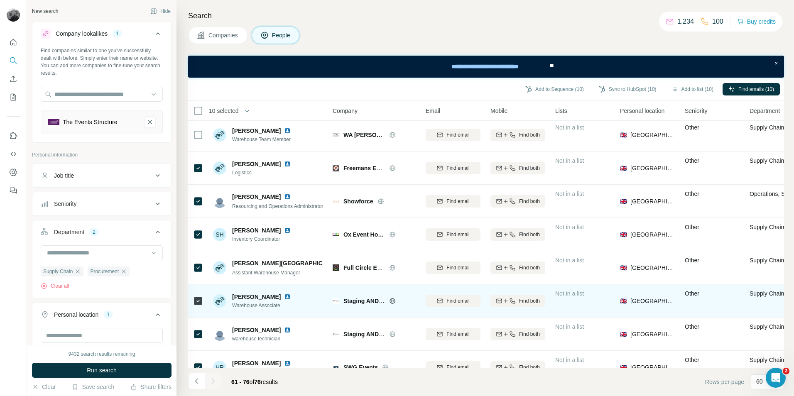
scroll to position [289, 0]
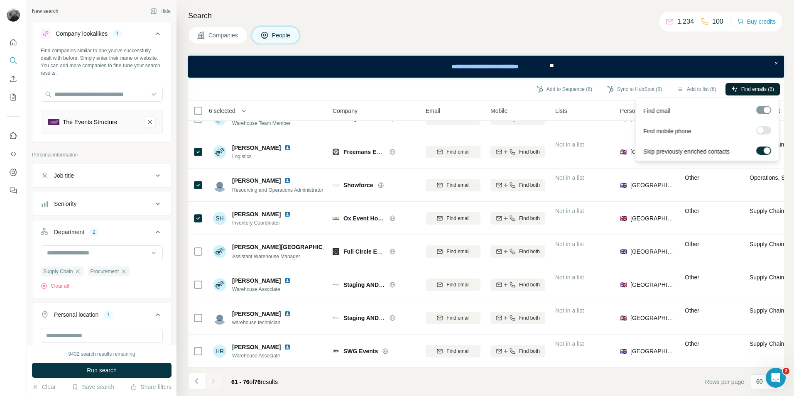
click at [743, 84] on button "Find emails (6)" at bounding box center [752, 89] width 54 height 12
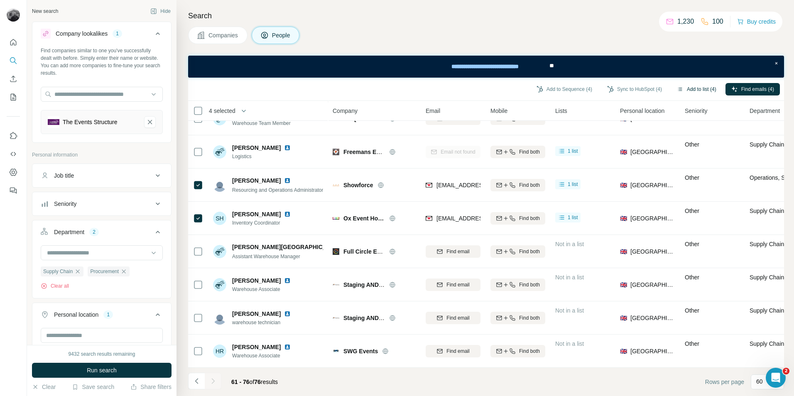
click at [699, 89] on button "Add to list (4)" at bounding box center [696, 89] width 51 height 12
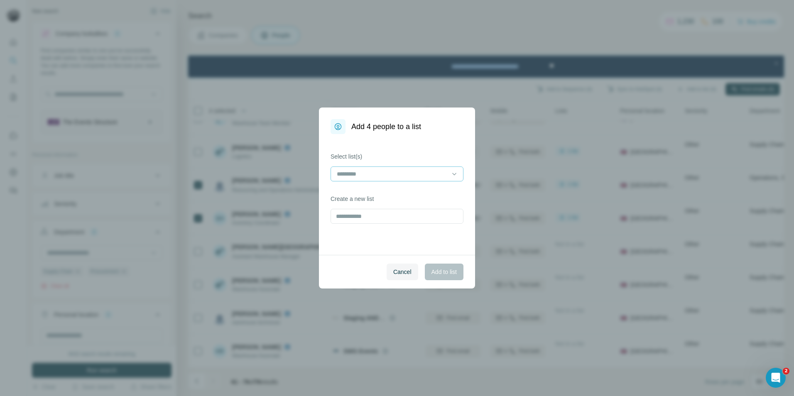
click at [413, 173] on input at bounding box center [392, 173] width 112 height 9
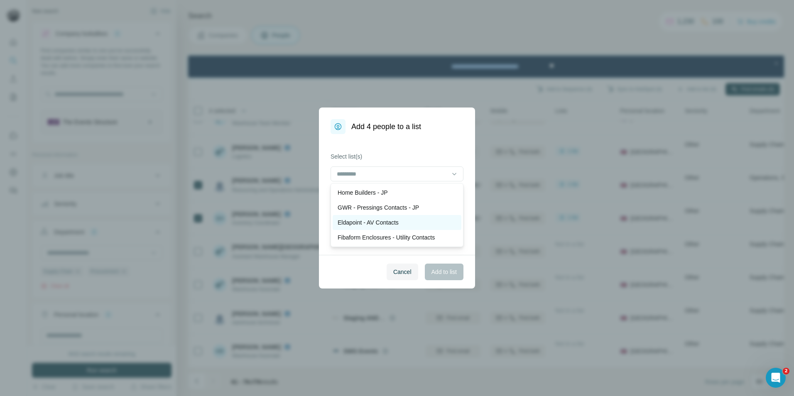
click at [405, 223] on div "Eldapoint - AV Contacts" at bounding box center [397, 222] width 119 height 8
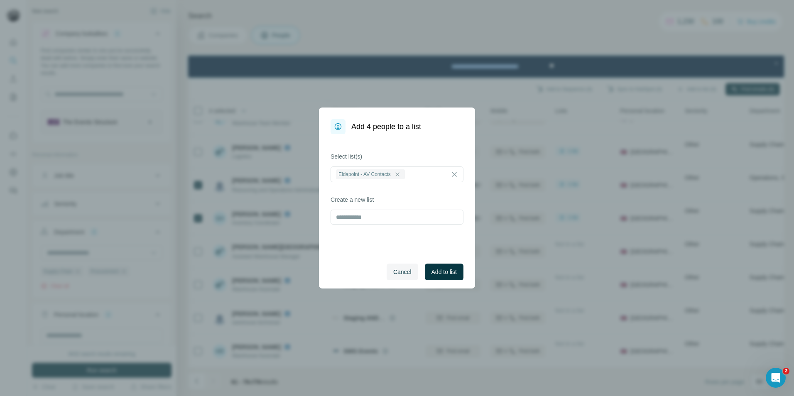
drag, startPoint x: 442, startPoint y: 268, endPoint x: 496, endPoint y: 193, distance: 92.2
click at [442, 268] on span "Add to list" at bounding box center [443, 272] width 25 height 8
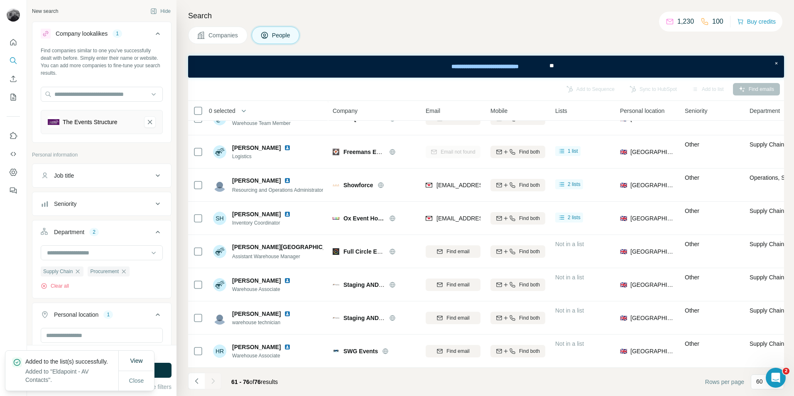
click at [320, 380] on footer "61 - 76 of 76 results Rows per page 60" at bounding box center [486, 382] width 596 height 28
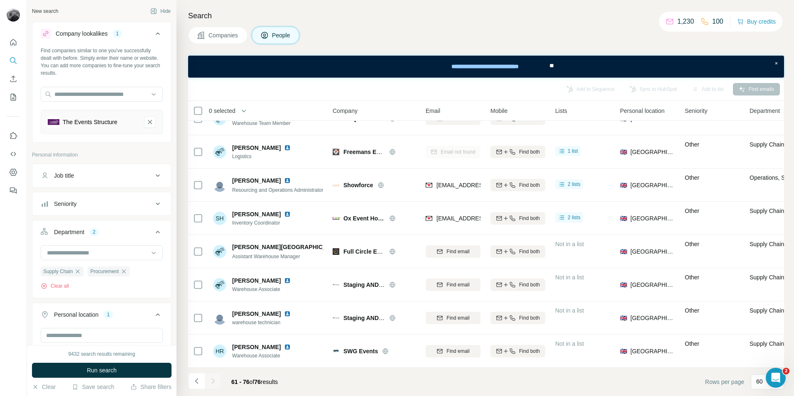
click at [39, 95] on div "Find companies similar to one you've successfully dealt with before. Simply ent…" at bounding box center [101, 94] width 139 height 94
click at [13, 99] on icon "My lists" at bounding box center [14, 96] width 4 height 5
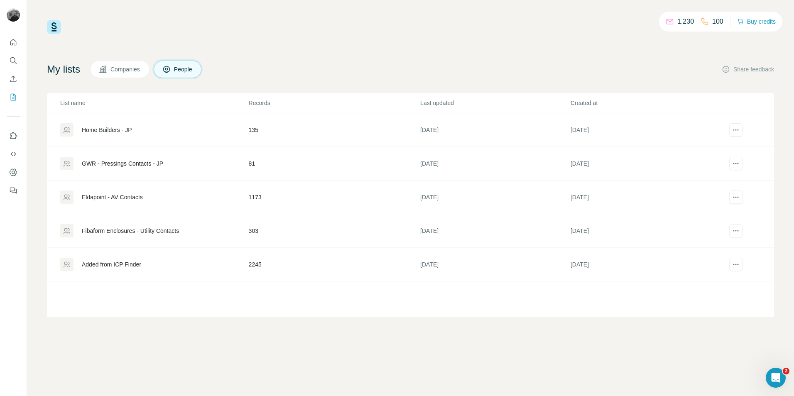
click at [280, 24] on div "1,230 100 Buy credits" at bounding box center [410, 27] width 727 height 14
